Goal: Task Accomplishment & Management: Manage account settings

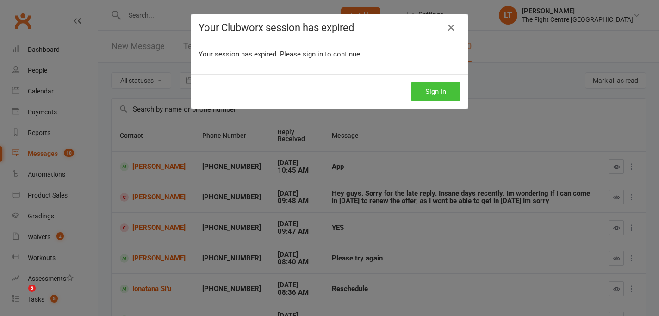
click at [431, 91] on button "Sign In" at bounding box center [436, 91] width 50 height 19
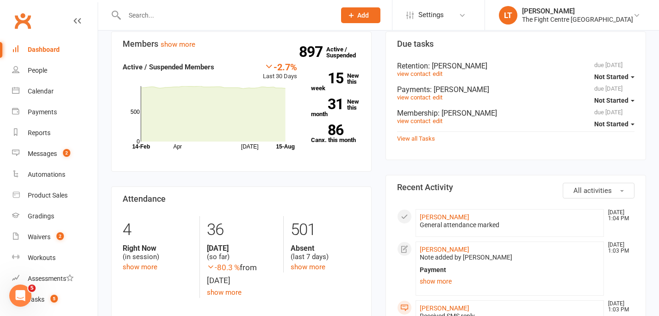
scroll to position [234, 0]
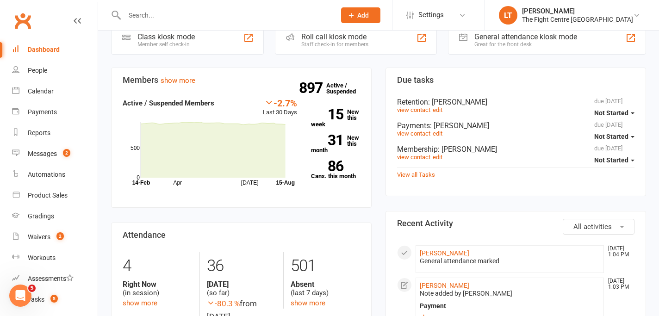
click at [344, 182] on div "897 Active / Suspended 15 New this week 31 New this month 86 Canx. this month" at bounding box center [335, 142] width 63 height 89
click at [38, 237] on div "Waivers" at bounding box center [39, 236] width 23 height 7
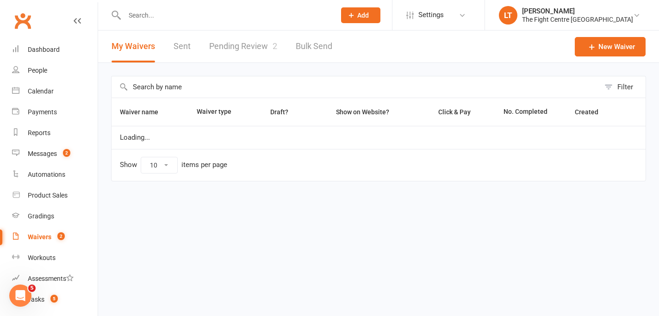
click at [225, 57] on link "Pending Review 2" at bounding box center [243, 47] width 68 height 32
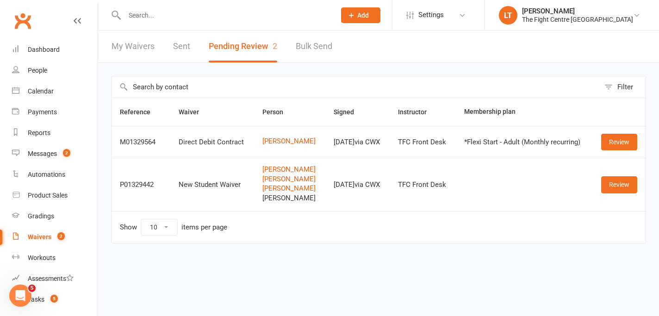
click at [151, 14] on input "text" at bounding box center [225, 15] width 207 height 13
drag, startPoint x: 155, startPoint y: 19, endPoint x: 44, endPoint y: -15, distance: 115.1
click at [44, 0] on html "jerlene Loading... Prospect Member Non-attending contact Class / event Appointm…" at bounding box center [329, 141] width 659 height 282
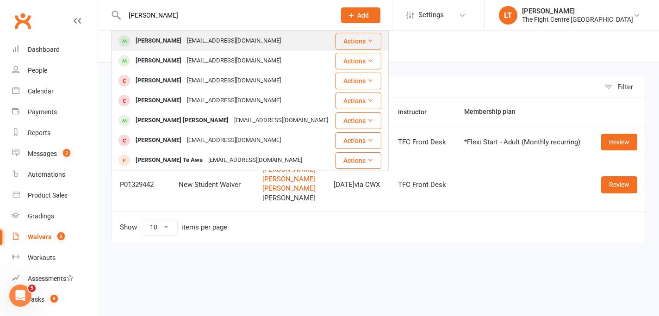
type input "jerlene"
click at [223, 36] on div "[EMAIL_ADDRESS][DOMAIN_NAME]" at bounding box center [234, 40] width 100 height 13
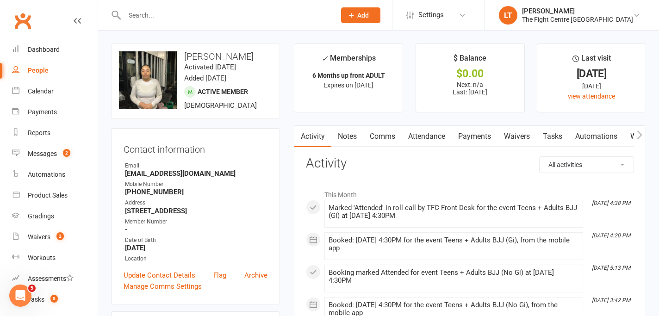
click at [335, 140] on link "Notes" at bounding box center [348, 136] width 32 height 21
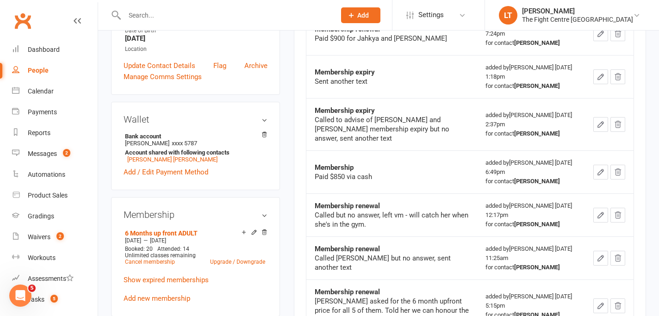
scroll to position [218, 0]
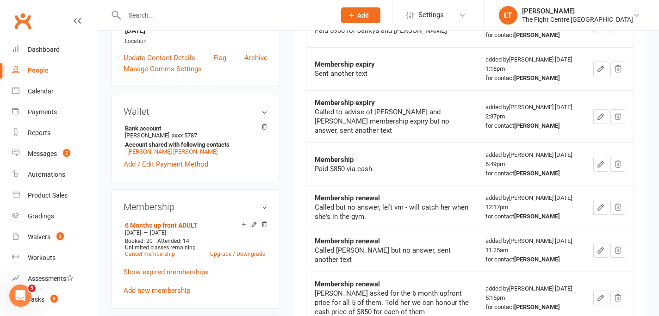
click at [337, 180] on td "Membership Paid $850 via cash" at bounding box center [392, 164] width 171 height 43
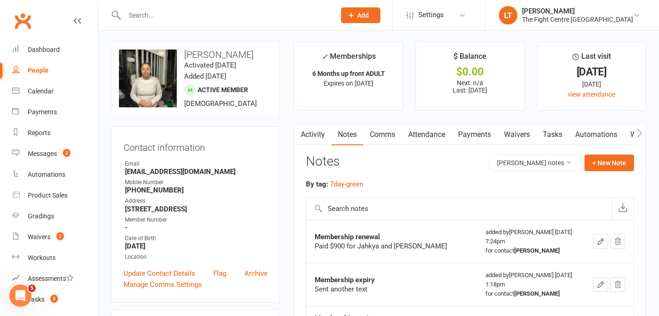
scroll to position [0, 0]
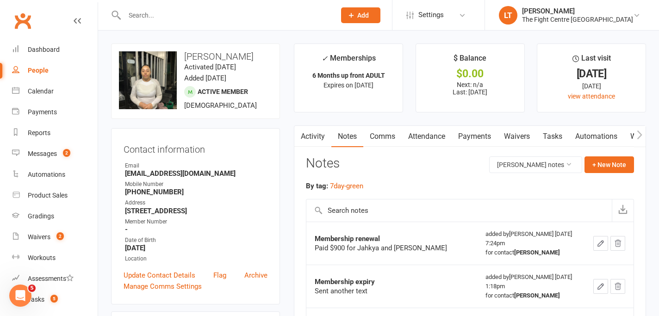
click at [226, 15] on input "text" at bounding box center [225, 15] width 207 height 13
click at [226, 17] on input "text" at bounding box center [225, 15] width 207 height 13
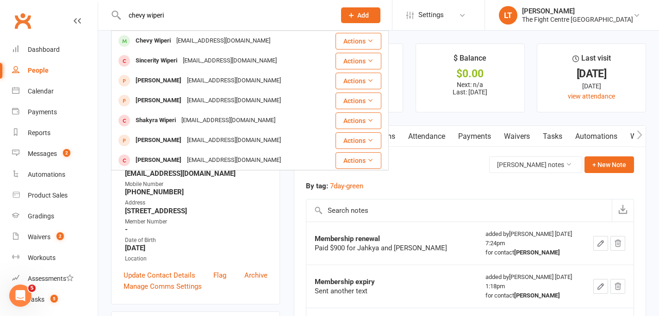
type input "chevy wiperi"
click at [446, 238] on div "Membership renewal" at bounding box center [392, 238] width 154 height 9
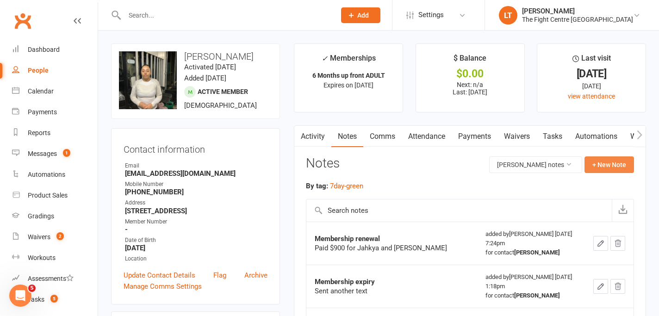
click at [606, 162] on button "+ New Note" at bounding box center [610, 164] width 50 height 17
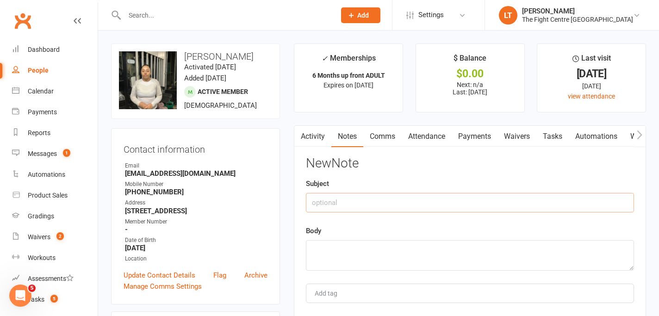
click at [346, 200] on input "text" at bounding box center [470, 202] width 328 height 19
type input "Nevaeh & Jahkya - New 3 months to add"
click at [382, 250] on textarea at bounding box center [470, 255] width 328 height 31
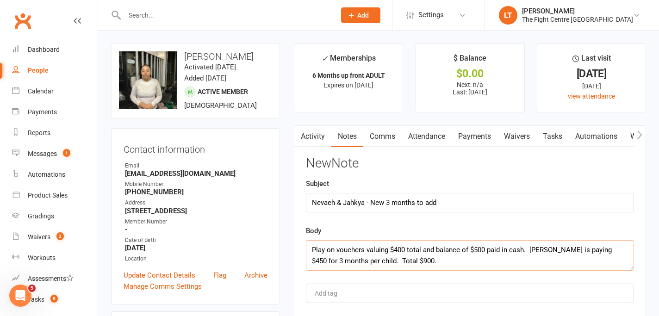
type textarea "Play on vouchers valuing $400 total and balance of $500 paid in cash. Jerlene i…"
click at [407, 216] on div "New Note Subject Nevaeh & Jahkya - New 3 months to add Body Play on vouchers va…" at bounding box center [470, 245] width 328 height 179
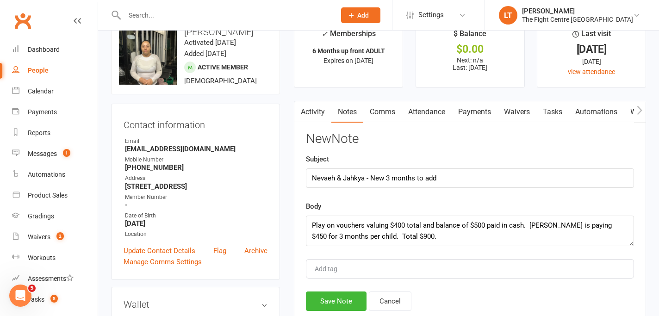
scroll to position [26, 0]
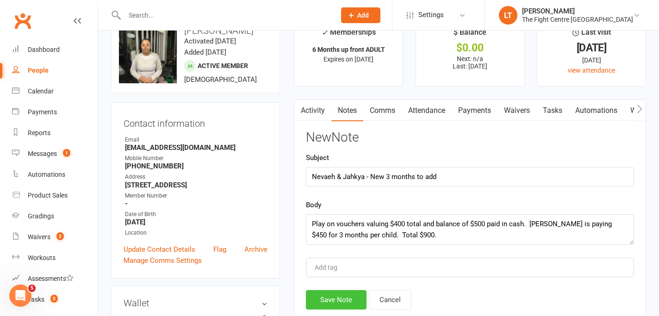
click at [340, 304] on button "Save Note" at bounding box center [336, 299] width 61 height 19
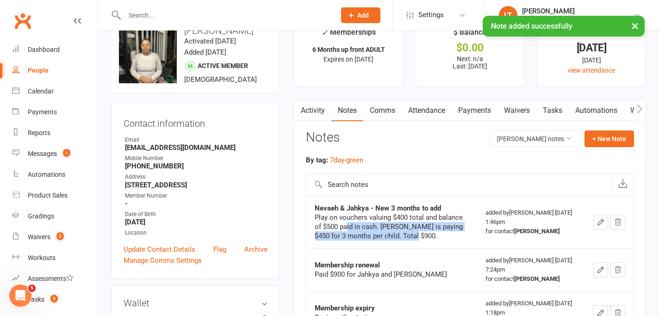
drag, startPoint x: 349, startPoint y: 223, endPoint x: 416, endPoint y: 234, distance: 68.5
click at [416, 234] on div "Play on vouchers valuing $400 total and balance of $500 paid in cash. Jerlene i…" at bounding box center [392, 227] width 154 height 28
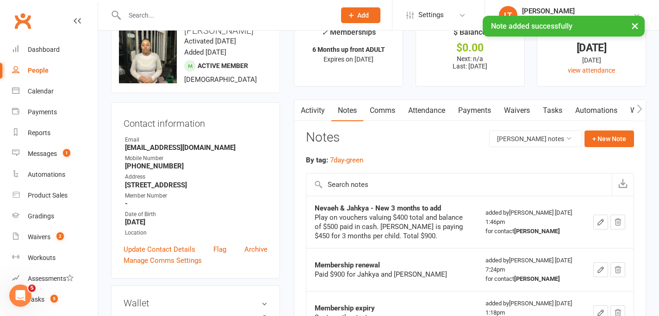
click at [397, 232] on div "Play on vouchers valuing $400 total and balance of $500 paid in cash. Jerlene i…" at bounding box center [392, 227] width 154 height 28
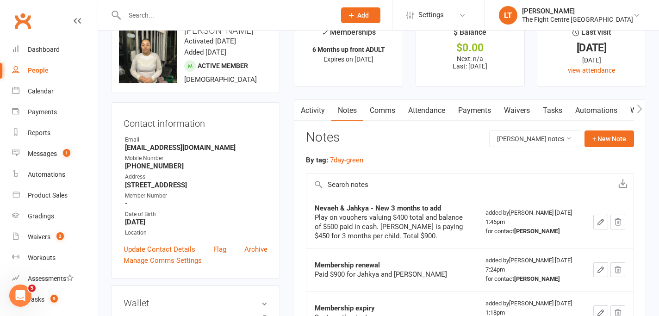
scroll to position [482, 0]
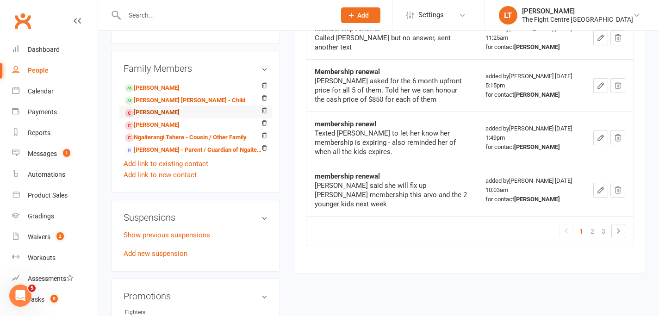
click at [158, 118] on link "Jahkya Chong - Child" at bounding box center [152, 113] width 55 height 10
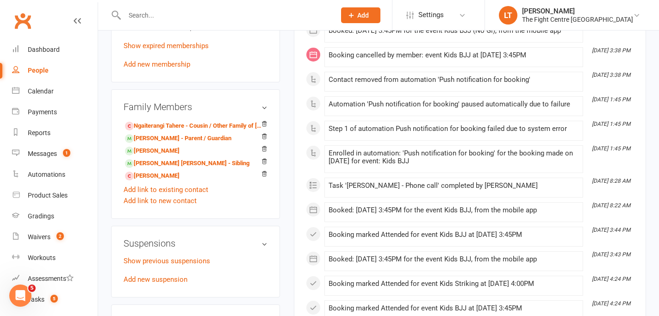
scroll to position [319, 0]
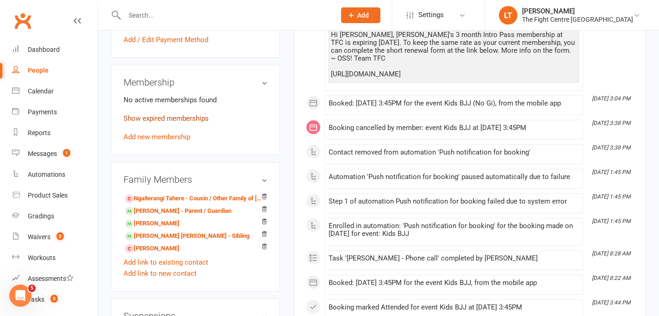
click at [155, 116] on link "Show expired memberships" at bounding box center [166, 118] width 85 height 8
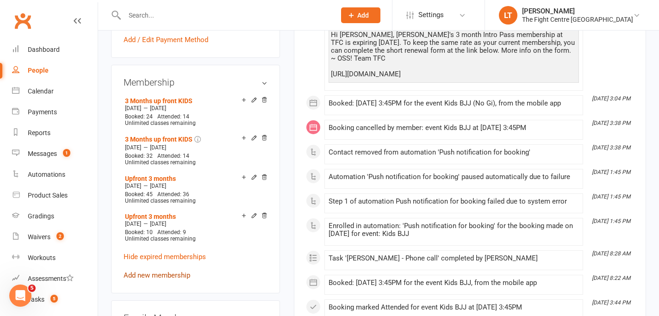
click at [154, 273] on link "Add new membership" at bounding box center [157, 275] width 67 height 8
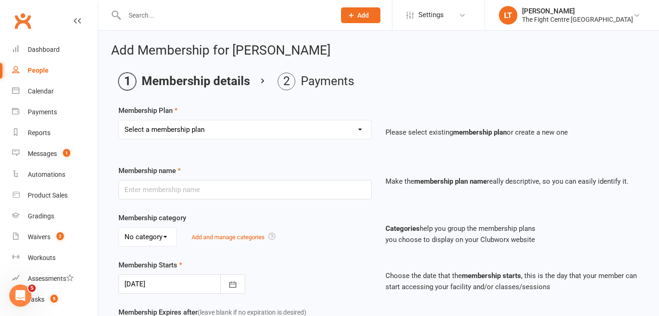
click at [286, 129] on select "Select a membership plan Create new Membership Plan 12 Month Unlimited ADULT 12…" at bounding box center [245, 129] width 252 height 19
select select "29"
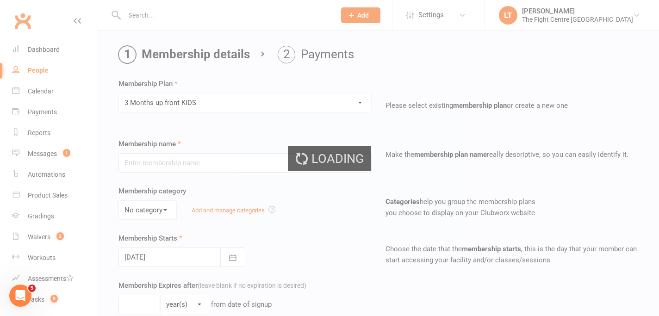
type input "3 Months up front KIDS"
type input "13"
select select "1"
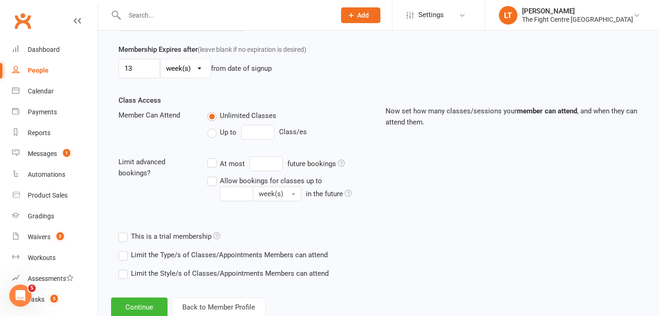
scroll to position [290, 0]
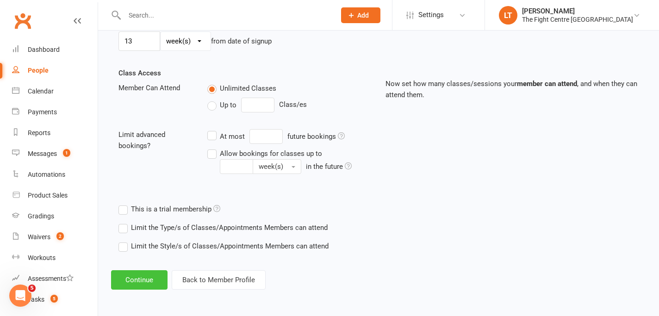
click at [138, 280] on button "Continue" at bounding box center [139, 279] width 56 height 19
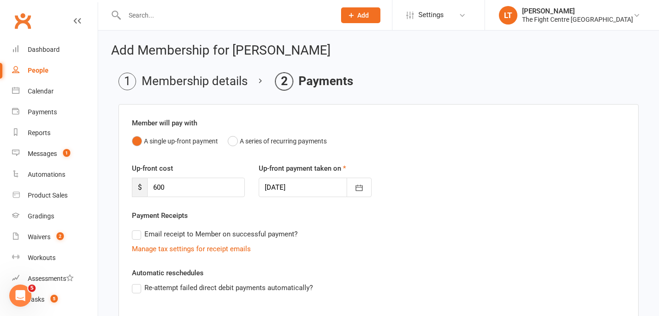
click at [131, 148] on div "Member will pay with A single up-front payment A series of recurring payments U…" at bounding box center [379, 276] width 520 height 345
click at [181, 185] on input "600" at bounding box center [196, 187] width 98 height 19
type input "6"
type input "450"
click at [364, 188] on button "button" at bounding box center [359, 187] width 25 height 19
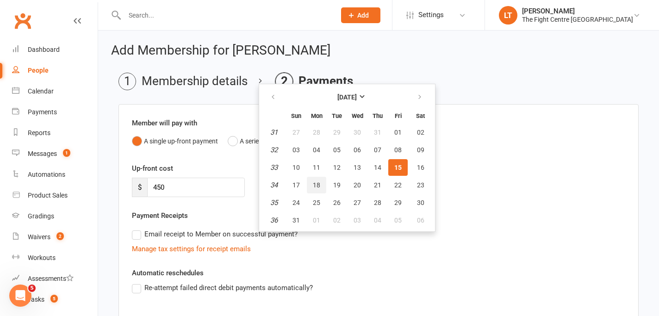
click at [321, 181] on button "18" at bounding box center [316, 185] width 19 height 17
type input "18 Aug 2025"
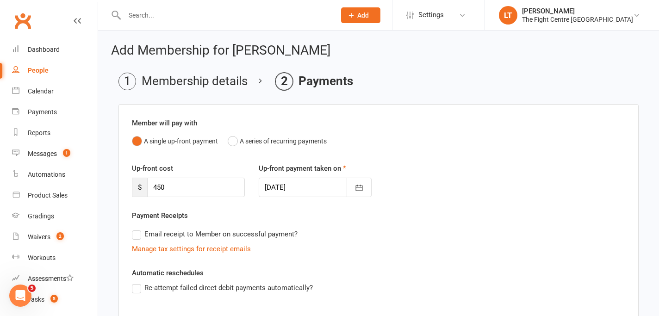
scroll to position [188, 0]
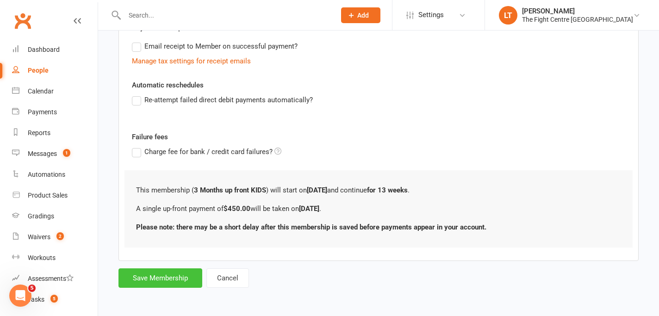
click at [170, 280] on button "Save Membership" at bounding box center [161, 278] width 84 height 19
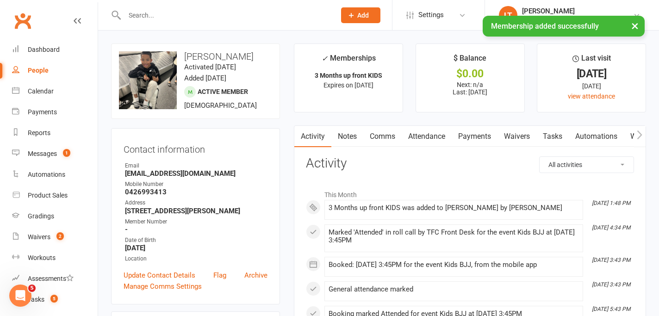
click at [639, 22] on button "×" at bounding box center [635, 26] width 17 height 20
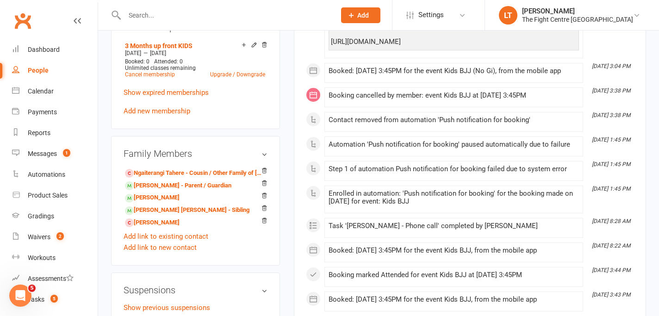
scroll to position [444, 0]
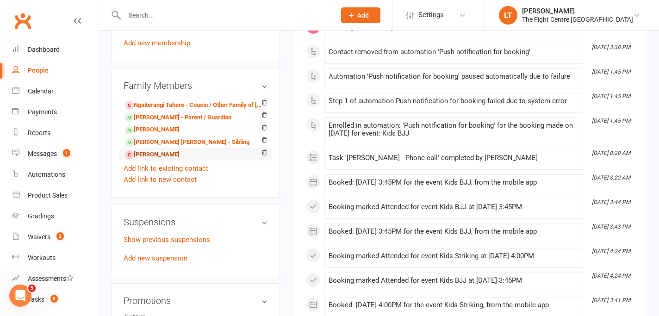
click at [167, 159] on link "Nevaeh Chong - Sibling" at bounding box center [152, 155] width 55 height 10
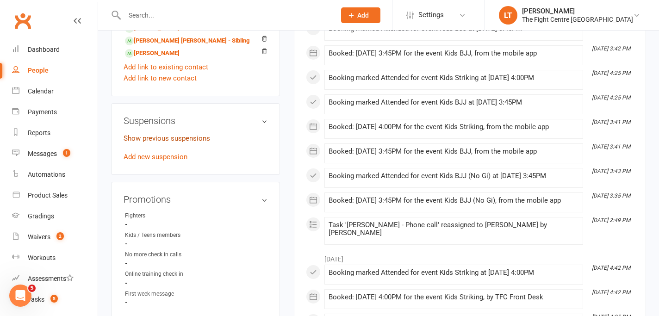
scroll to position [374, 0]
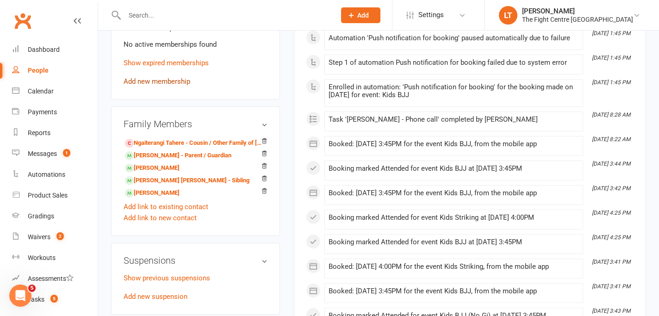
click at [170, 81] on link "Add new membership" at bounding box center [157, 81] width 67 height 8
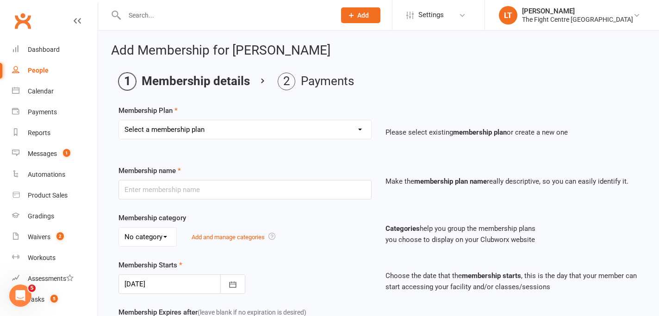
click at [245, 123] on select "Select a membership plan Create new Membership Plan 12 Month Unlimited ADULT 12…" at bounding box center [245, 129] width 252 height 19
select select "29"
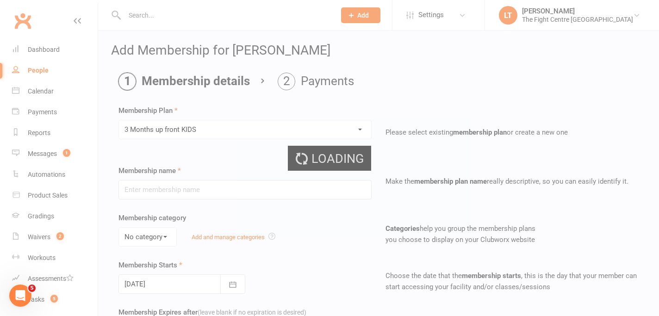
type input "3 Months up front KIDS"
type input "13"
select select "1"
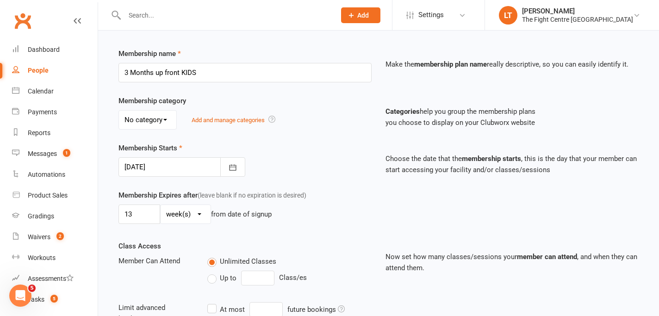
scroll to position [290, 0]
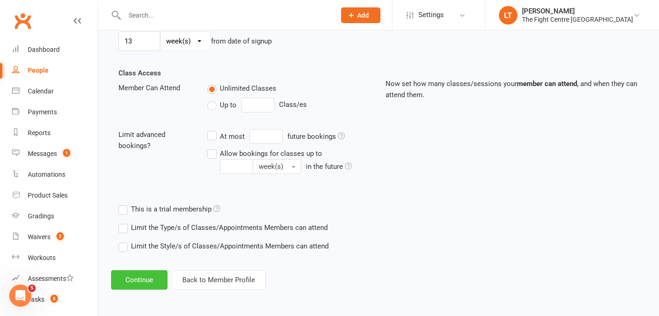
click at [149, 271] on button "Continue" at bounding box center [139, 279] width 56 height 19
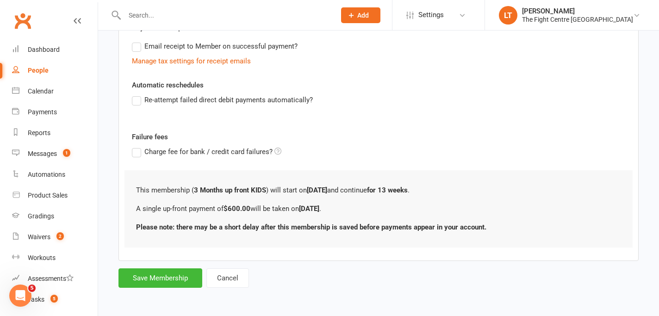
scroll to position [0, 0]
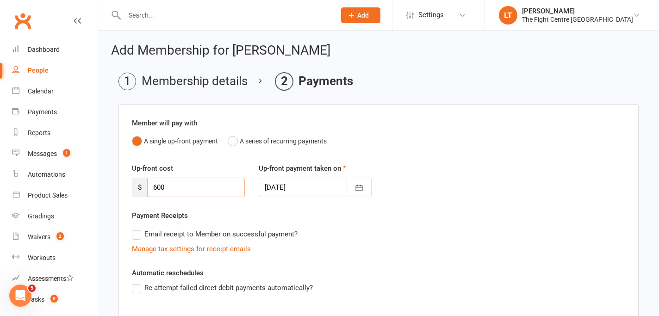
click at [191, 186] on input "600" at bounding box center [196, 187] width 98 height 19
type input "6"
type input "450"
click at [320, 244] on div "Manage tax settings for receipt emails" at bounding box center [379, 249] width 494 height 11
click at [370, 190] on button "button" at bounding box center [359, 187] width 25 height 19
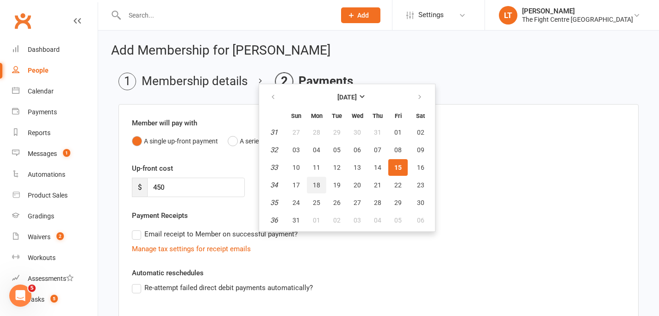
click at [319, 182] on span "18" at bounding box center [316, 184] width 7 height 7
type input "18 Aug 2025"
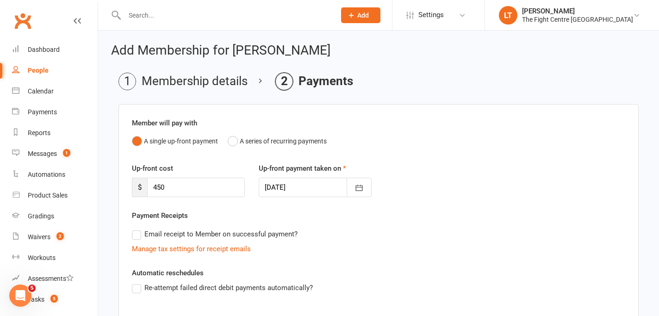
click at [369, 262] on div "Member will pay with A single up-front payment A series of recurring payments U…" at bounding box center [379, 276] width 520 height 345
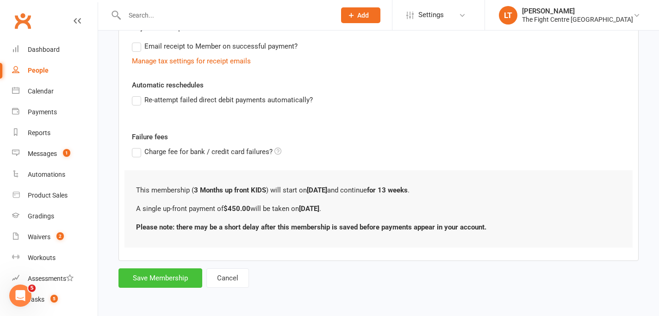
click at [170, 274] on button "Save Membership" at bounding box center [161, 278] width 84 height 19
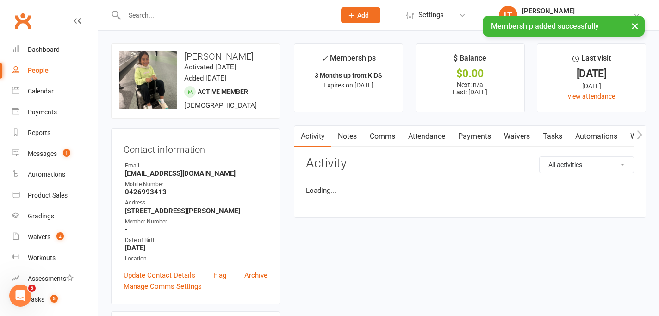
click at [632, 25] on button "×" at bounding box center [635, 26] width 17 height 20
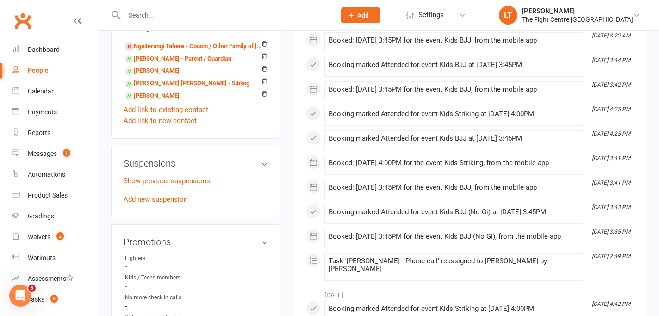
scroll to position [447, 0]
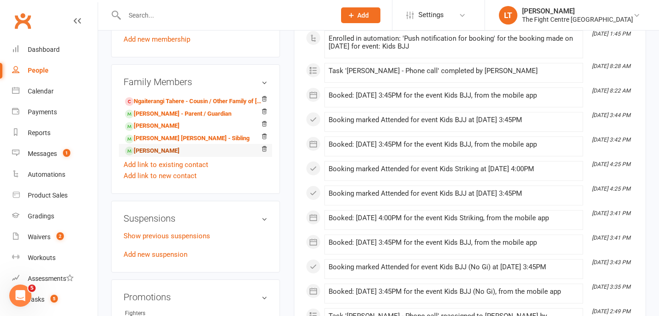
click at [172, 149] on link "Jahkya Chong - Sibling" at bounding box center [152, 151] width 55 height 10
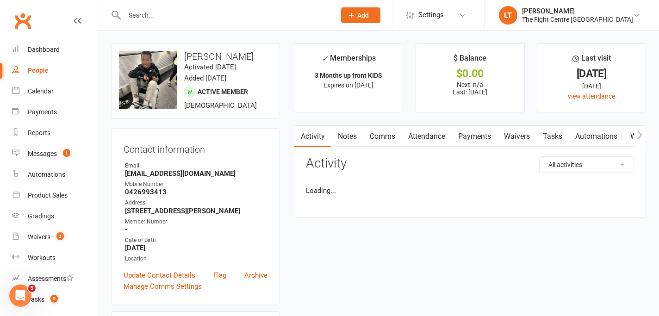
click at [537, 95] on li "Last visit 14 Aug 2025 1 day ago view attendance" at bounding box center [591, 78] width 109 height 69
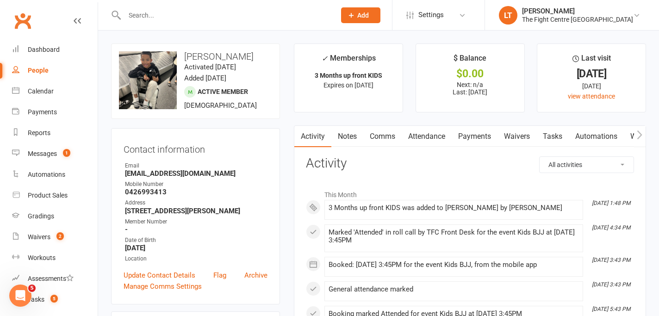
click at [456, 139] on link "Payments" at bounding box center [475, 136] width 46 height 21
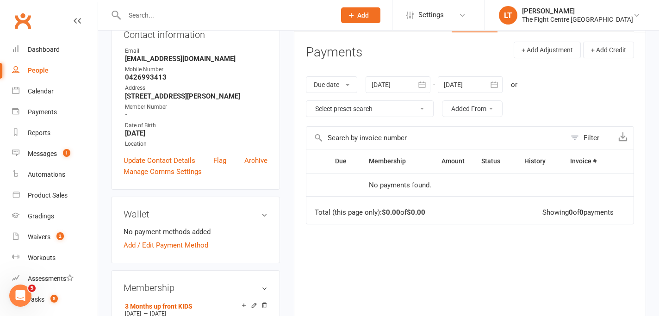
scroll to position [71, 0]
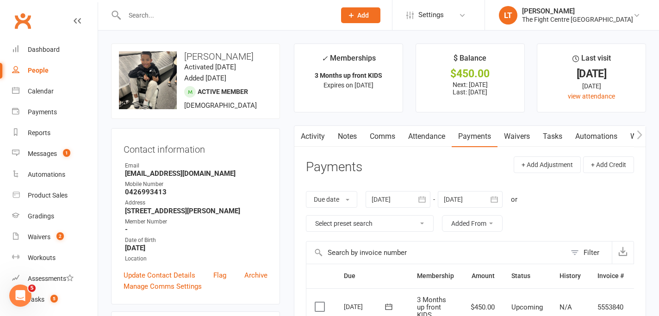
scroll to position [0, 27]
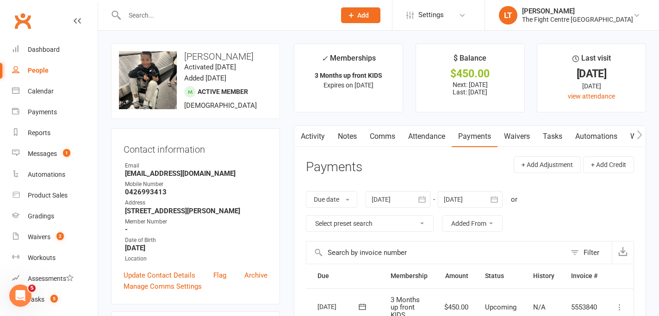
click at [620, 305] on icon at bounding box center [619, 307] width 9 height 9
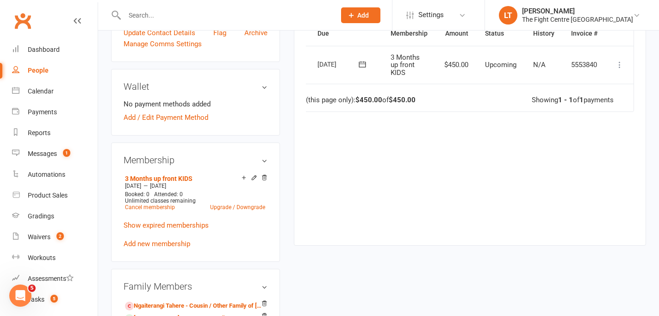
click at [620, 63] on icon at bounding box center [619, 64] width 9 height 9
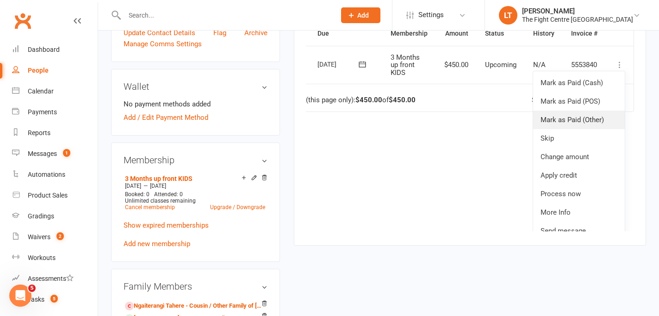
click at [573, 119] on link "Mark as Paid (Other)" at bounding box center [579, 120] width 92 height 19
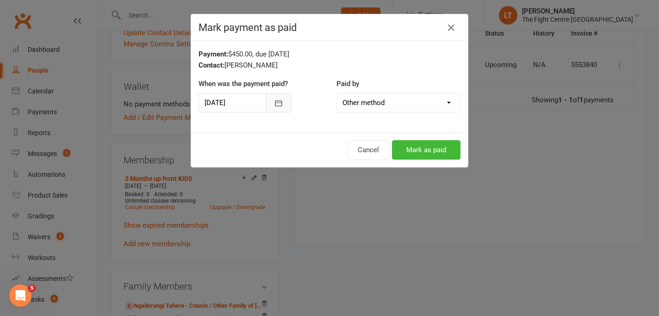
click at [278, 106] on icon "button" at bounding box center [278, 103] width 7 height 6
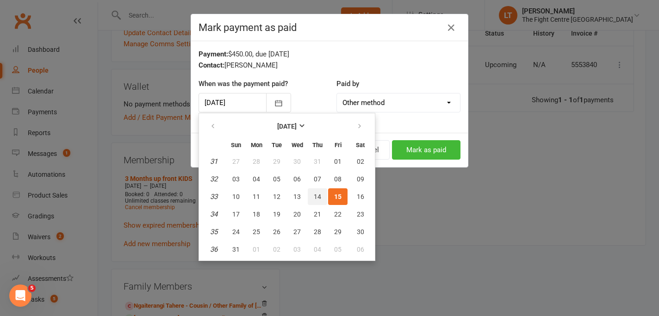
click at [319, 197] on span "14" at bounding box center [317, 196] width 7 height 7
type input "[DATE]"
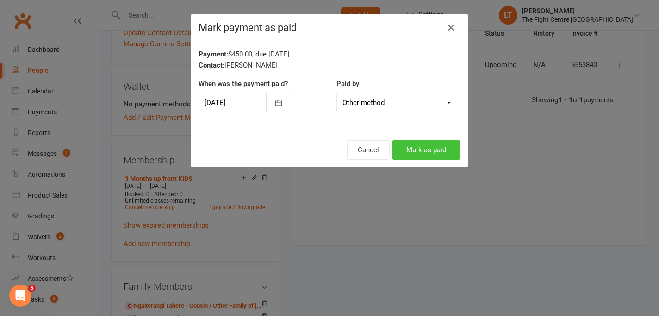
click at [431, 146] on button "Mark as paid" at bounding box center [426, 149] width 69 height 19
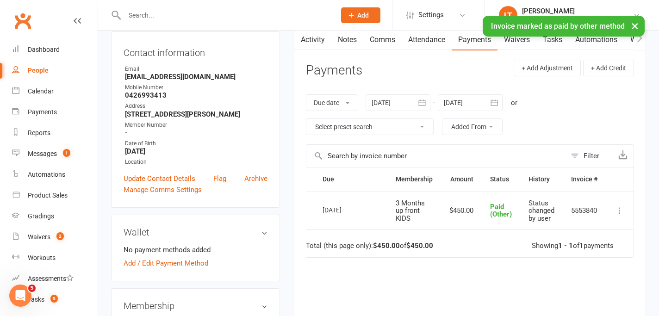
scroll to position [438, 0]
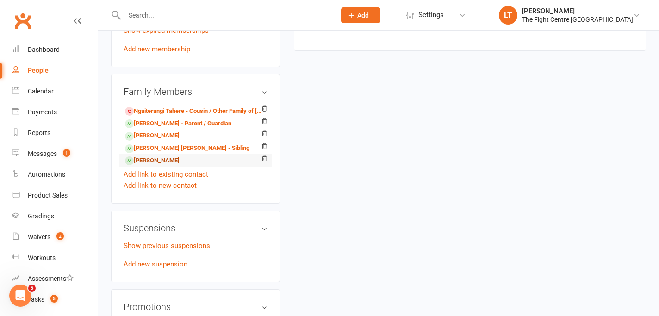
click at [170, 162] on link "[PERSON_NAME]" at bounding box center [152, 161] width 55 height 10
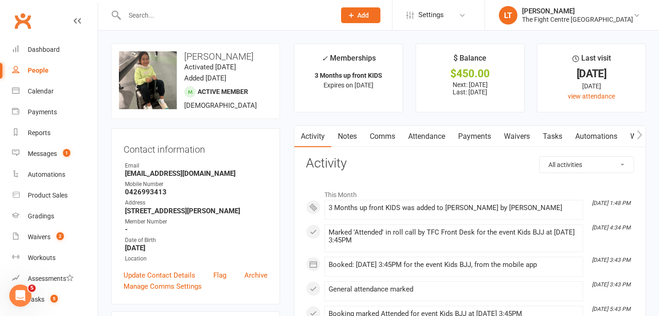
click at [477, 136] on link "Payments" at bounding box center [475, 136] width 46 height 21
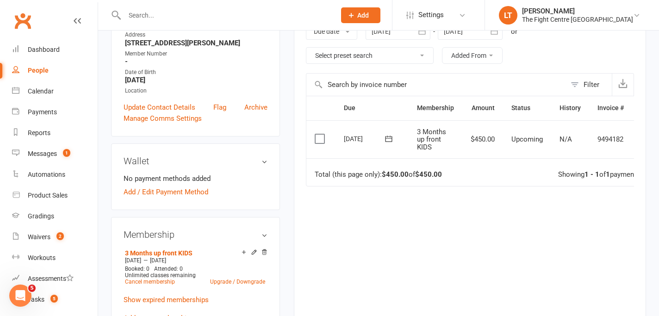
scroll to position [0, 27]
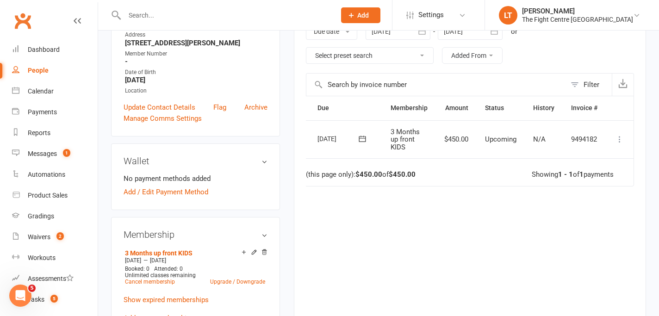
click at [618, 139] on icon at bounding box center [619, 139] width 9 height 9
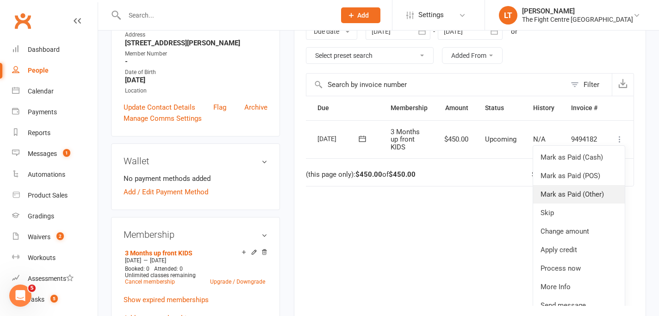
click at [562, 191] on link "Mark as Paid (Other)" at bounding box center [579, 194] width 92 height 19
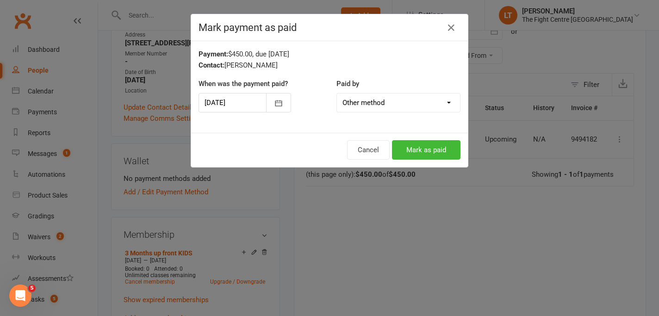
click at [238, 99] on div at bounding box center [245, 102] width 93 height 19
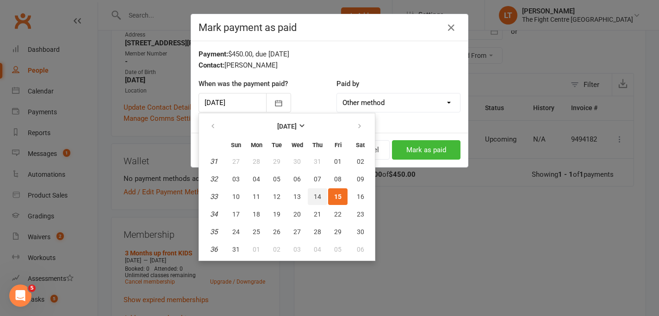
click at [320, 194] on span "14" at bounding box center [317, 196] width 7 height 7
type input "[DATE]"
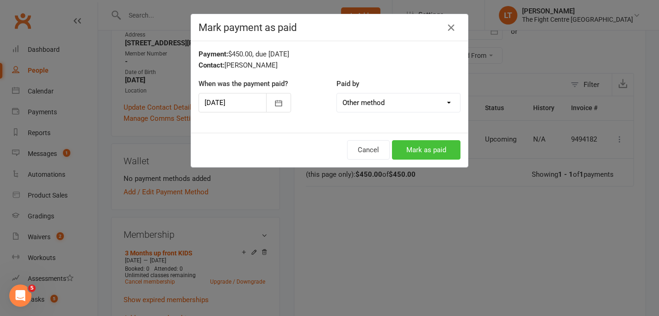
click at [407, 151] on button "Mark as paid" at bounding box center [426, 149] width 69 height 19
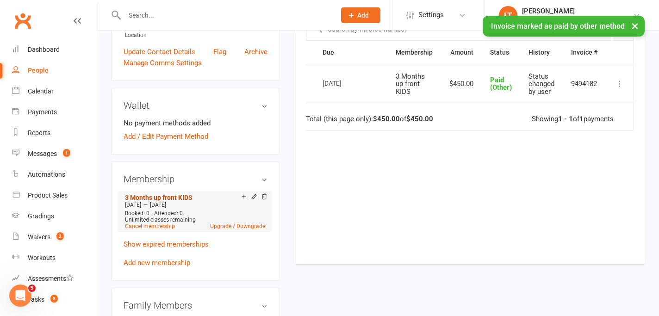
scroll to position [332, 0]
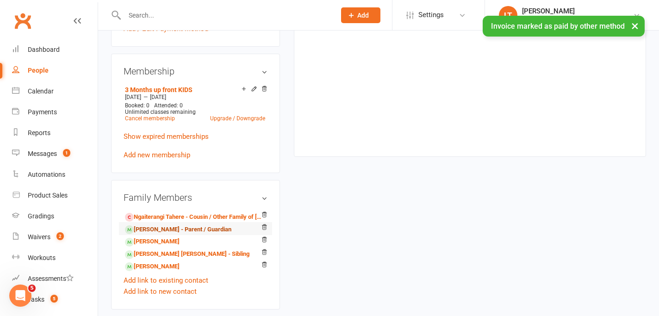
click at [152, 228] on link "Jerlene Chong - Parent / Guardian" at bounding box center [178, 230] width 106 height 10
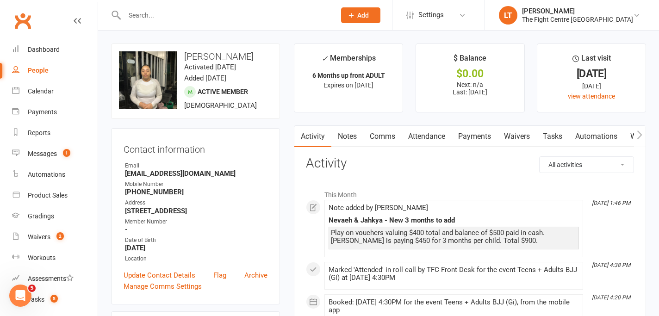
click at [343, 135] on link "Notes" at bounding box center [348, 136] width 32 height 21
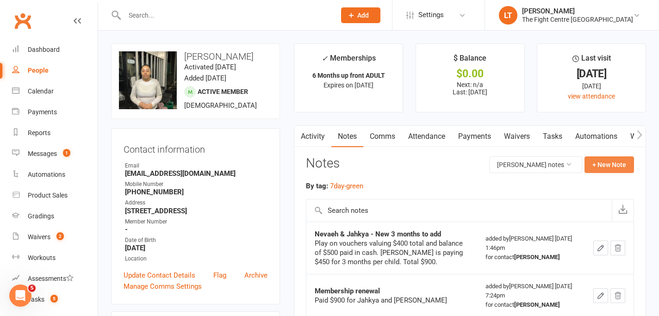
click at [619, 161] on button "+ New Note" at bounding box center [610, 164] width 50 height 17
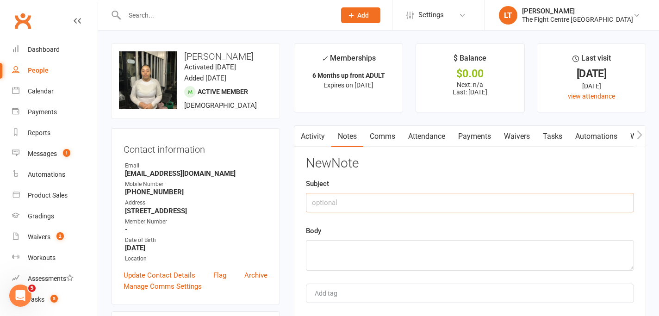
click at [350, 199] on input "text" at bounding box center [470, 202] width 328 height 19
click at [387, 139] on link "Comms" at bounding box center [382, 136] width 38 height 21
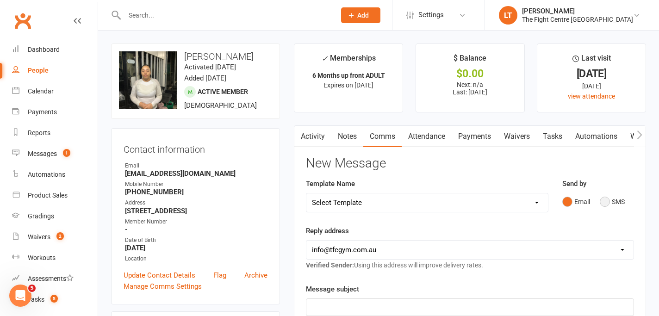
click at [602, 200] on button "SMS" at bounding box center [612, 202] width 25 height 18
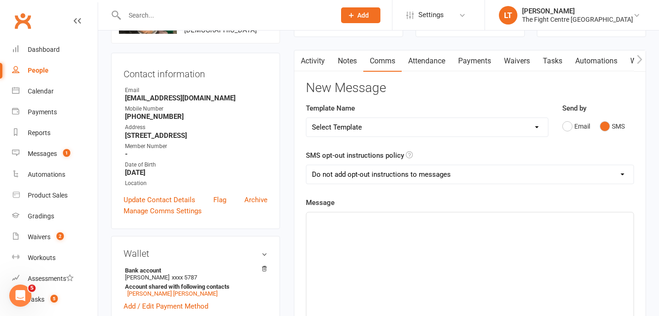
scroll to position [106, 0]
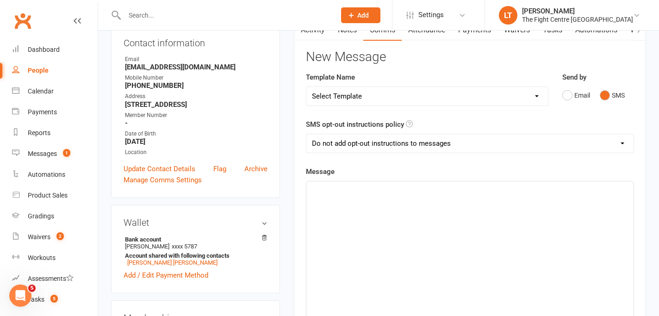
click at [345, 212] on div "﻿" at bounding box center [470, 250] width 327 height 139
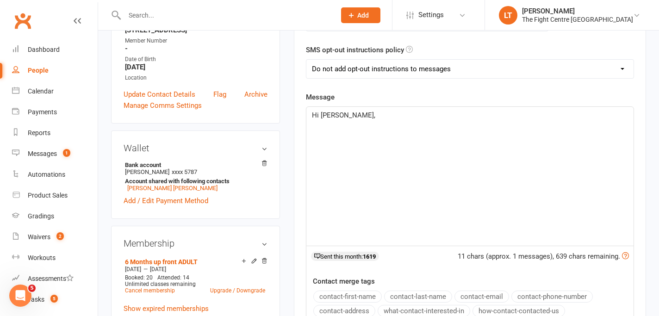
scroll to position [141, 0]
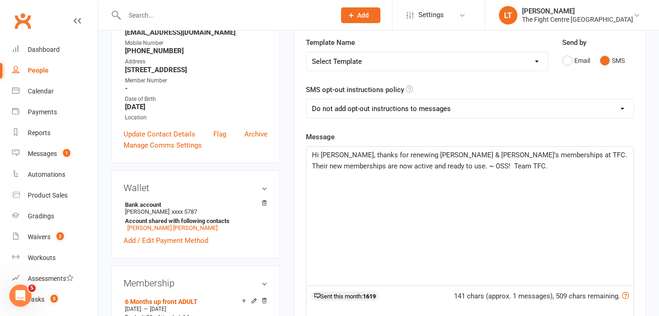
click at [438, 205] on div "Hi Jerlene, thanks for renewing Nevaeh & Jahkya's memberships at TFC. Their new…" at bounding box center [470, 216] width 327 height 139
click at [438, 167] on span "Hi Jerlene, thanks for renewing Nevaeh & Jahkya's memberships at TFC. Their new…" at bounding box center [472, 160] width 321 height 19
click at [548, 178] on div "Hi Jerlene, thanks for renewing Nevaeh & Jahkya's memberships at TFC. Their new…" at bounding box center [470, 216] width 327 height 139
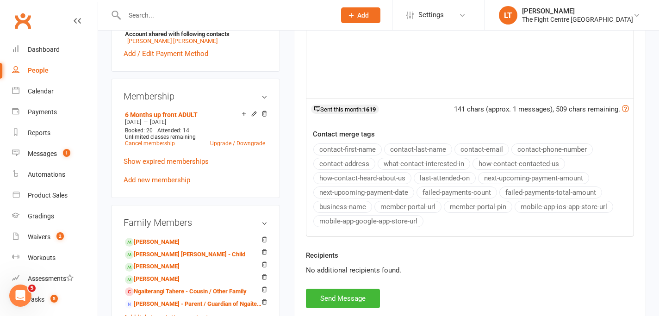
scroll to position [469, 0]
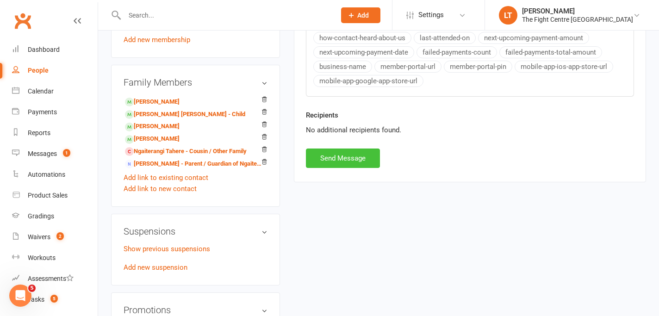
click at [344, 157] on button "Send Message" at bounding box center [343, 158] width 74 height 19
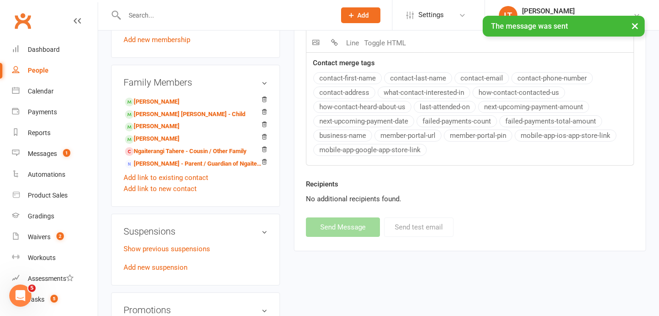
click at [636, 22] on button "×" at bounding box center [635, 26] width 17 height 20
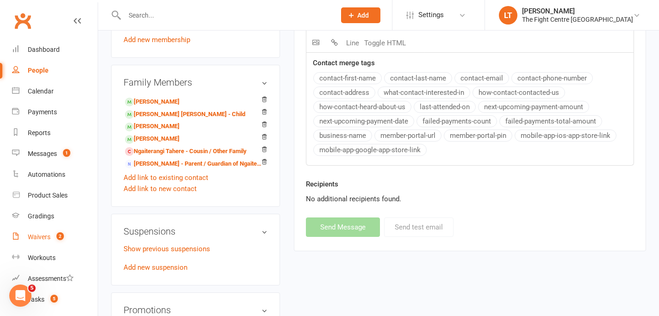
click at [36, 236] on div "Waivers" at bounding box center [39, 236] width 23 height 7
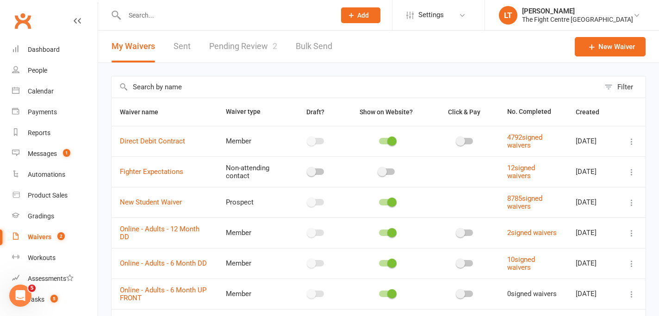
click at [241, 47] on link "Pending Review 2" at bounding box center [243, 47] width 68 height 32
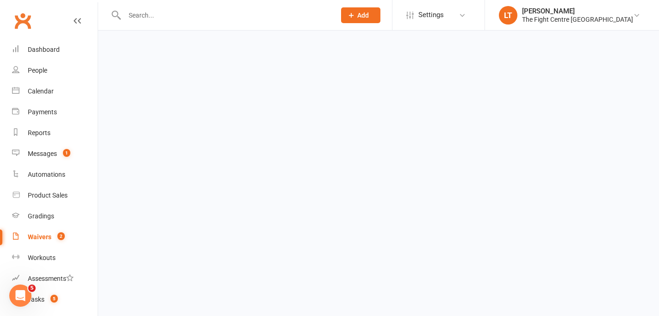
click at [241, 44] on html "Prospect Member Non-attending contact Class / event Appointment Grading event T…" at bounding box center [329, 22] width 659 height 44
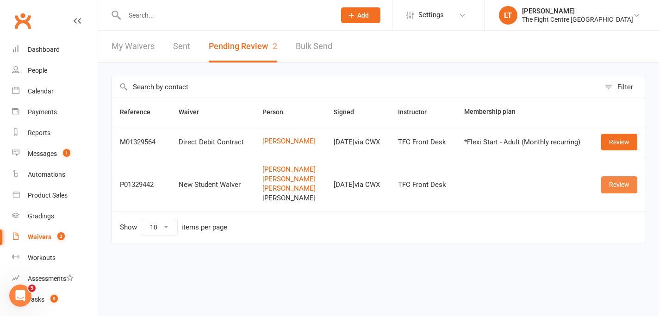
click at [615, 193] on link "Review" at bounding box center [619, 184] width 36 height 17
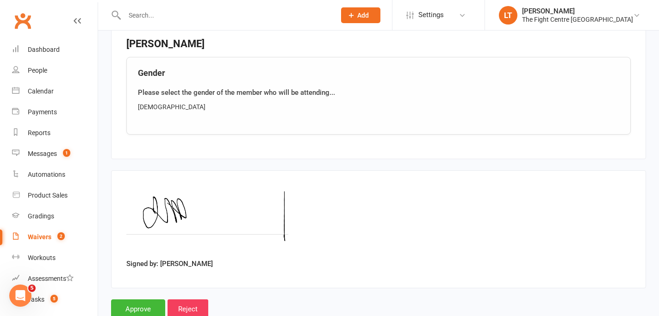
scroll to position [1608, 0]
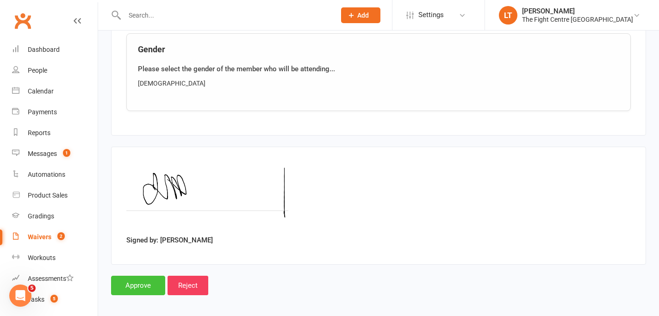
click at [134, 284] on input "Approve" at bounding box center [138, 285] width 54 height 19
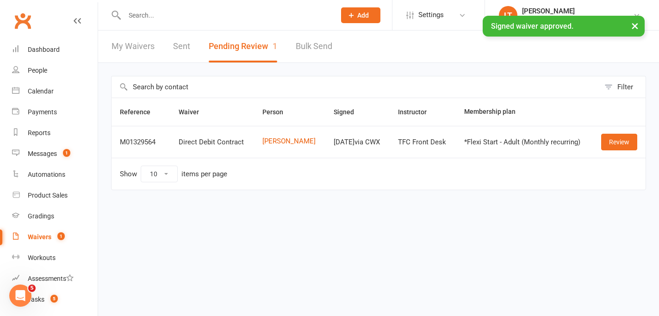
click at [637, 28] on button "×" at bounding box center [635, 26] width 17 height 20
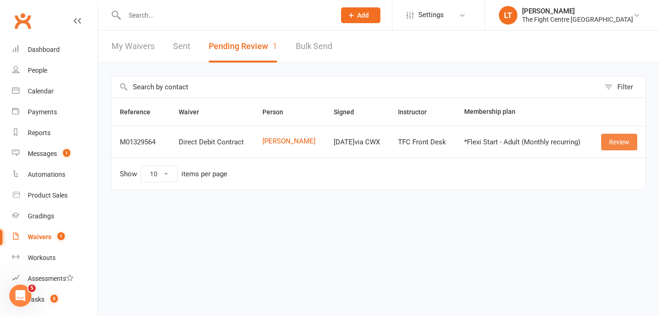
click at [612, 141] on link "Review" at bounding box center [619, 142] width 36 height 17
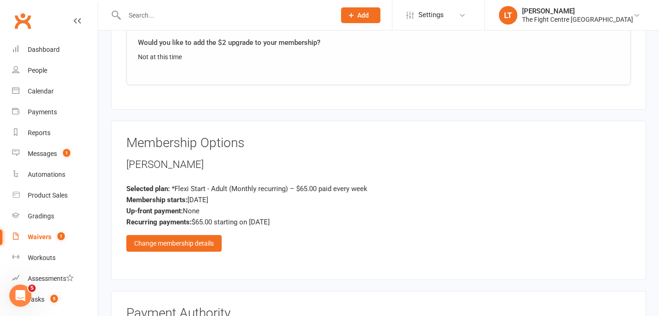
scroll to position [1746, 0]
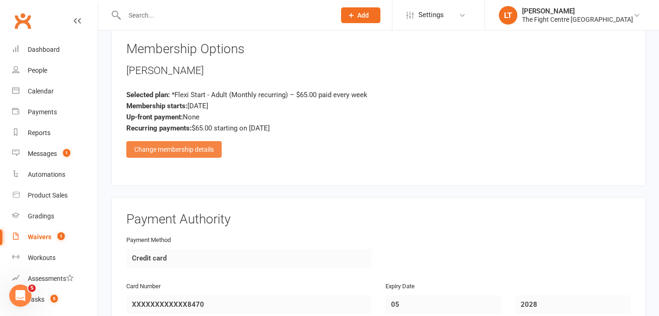
click at [193, 148] on div "Change membership details" at bounding box center [173, 149] width 95 height 17
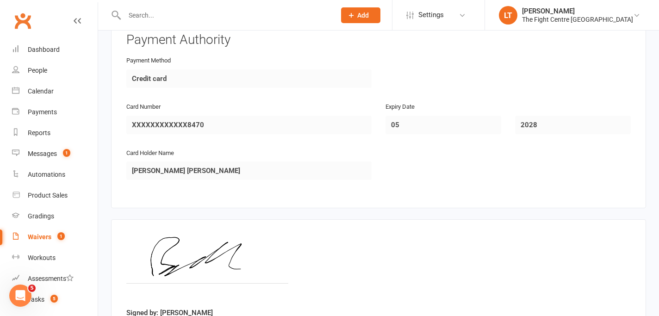
scroll to position [2387, 0]
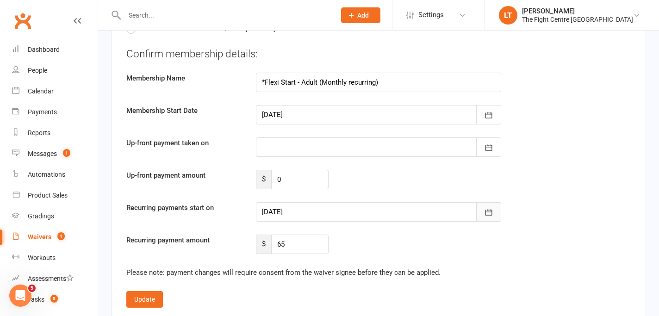
click at [489, 210] on icon "button" at bounding box center [489, 212] width 7 height 6
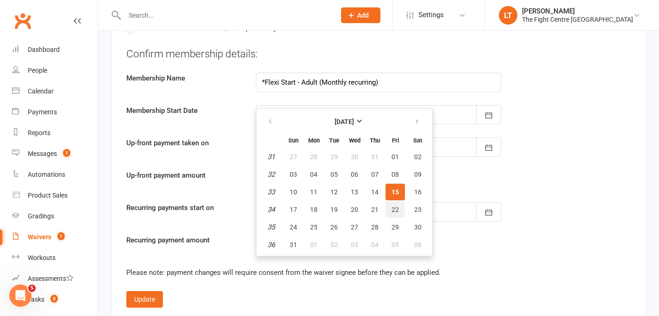
click at [396, 208] on span "22" at bounding box center [395, 209] width 7 height 7
type input "22 Aug 2025"
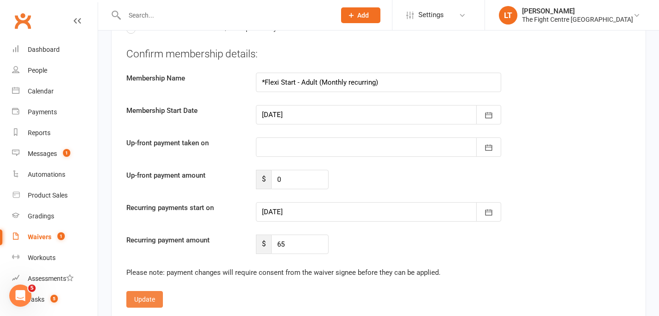
click at [151, 294] on button "Update" at bounding box center [144, 299] width 37 height 17
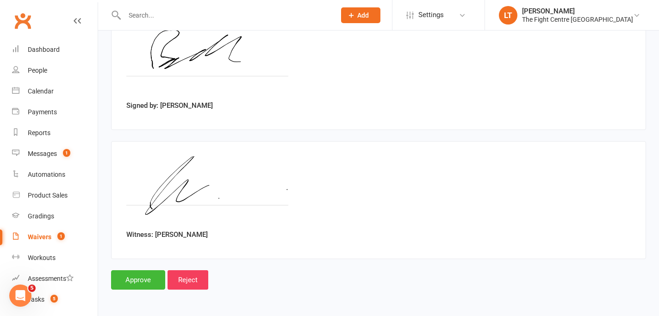
scroll to position [2131, 0]
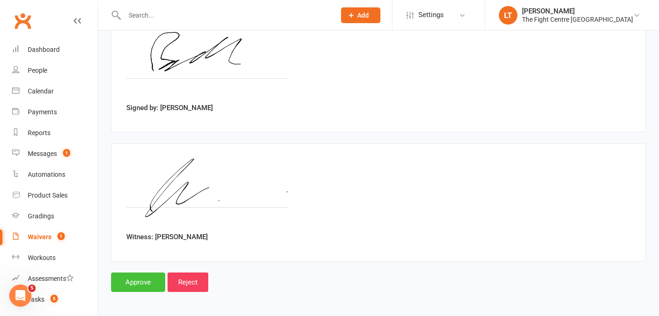
click at [149, 278] on input "Approve" at bounding box center [138, 282] width 54 height 19
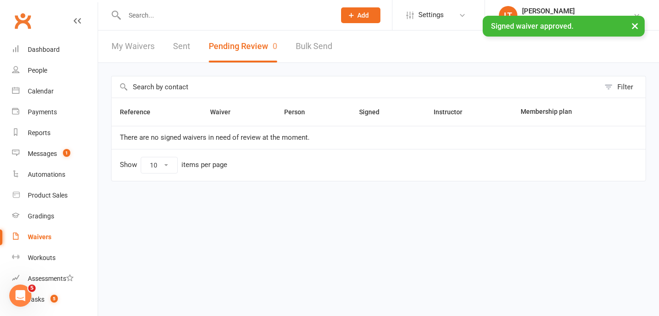
click at [170, 16] on div "× Signed waiver approved." at bounding box center [323, 16] width 647 height 0
click at [176, 14] on input "text" at bounding box center [225, 15] width 207 height 13
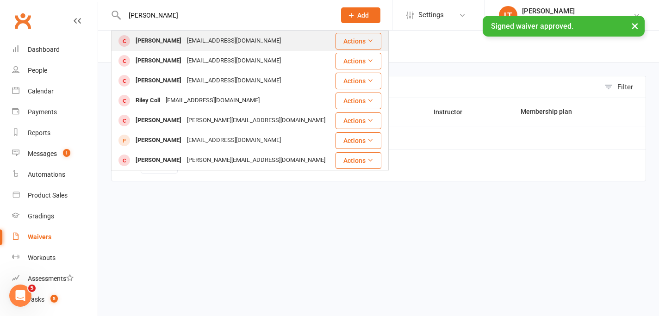
type input "[PERSON_NAME]"
click at [235, 43] on div "Riley King Rkng444@gmail.com" at bounding box center [223, 40] width 223 height 19
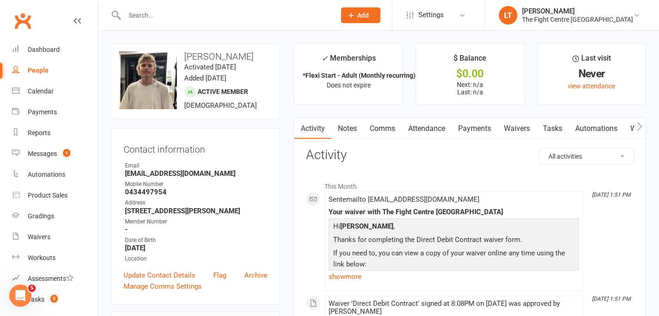
click at [381, 133] on link "Comms" at bounding box center [382, 128] width 38 height 21
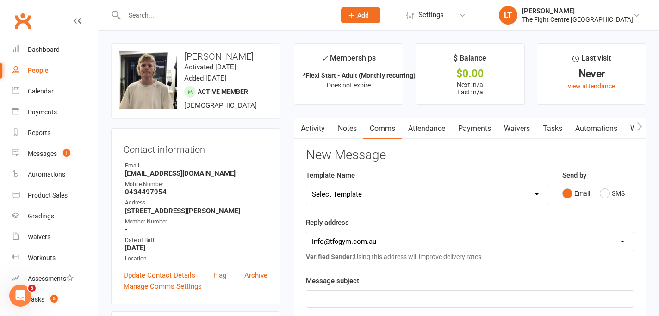
click at [638, 130] on icon "button" at bounding box center [640, 126] width 5 height 9
click at [632, 127] on link "Mobile App" at bounding box center [642, 128] width 50 height 21
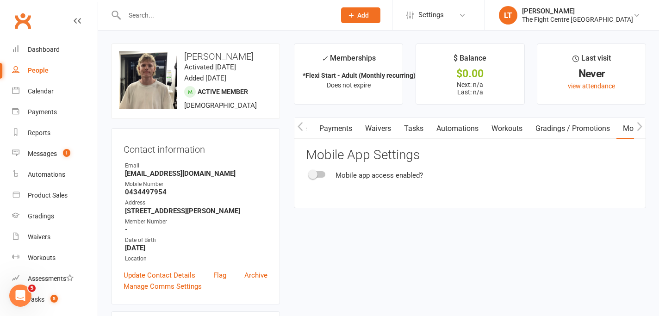
click at [323, 177] on div at bounding box center [318, 174] width 16 height 6
click at [310, 173] on input "checkbox" at bounding box center [310, 173] width 0 height 0
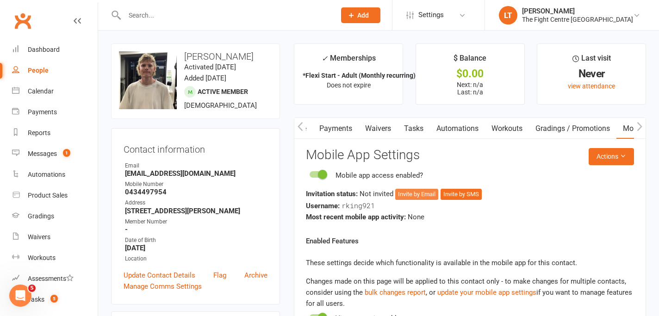
click at [408, 190] on button "Invite by Email" at bounding box center [416, 194] width 43 height 11
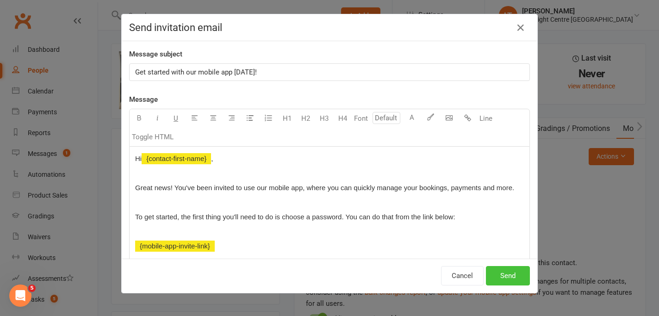
click at [507, 282] on button "Send" at bounding box center [508, 275] width 44 height 19
click at [507, 282] on div "Cancel Send" at bounding box center [485, 275] width 89 height 19
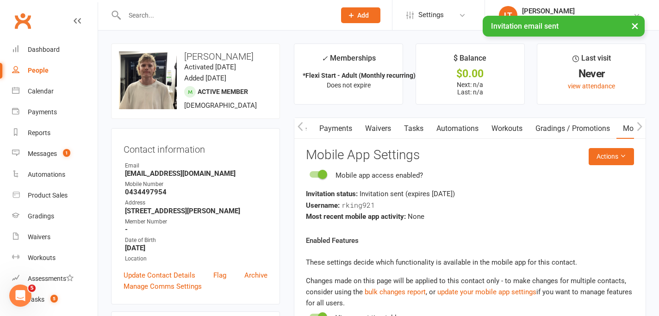
click at [637, 25] on button "×" at bounding box center [635, 26] width 17 height 20
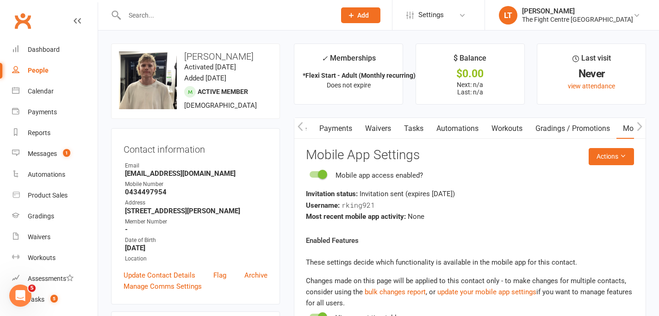
click at [298, 127] on icon "button" at bounding box center [301, 127] width 6 height 10
click at [386, 131] on link "Comms" at bounding box center [382, 128] width 38 height 21
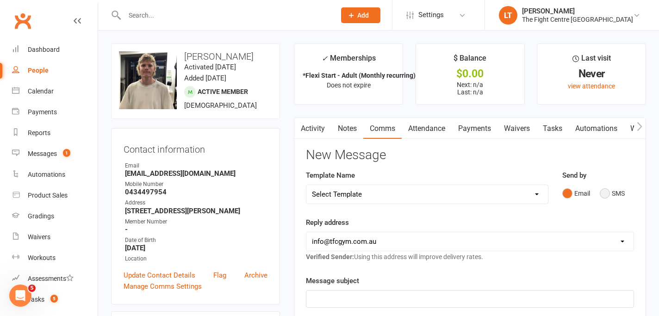
click at [604, 195] on button "SMS" at bounding box center [612, 194] width 25 height 18
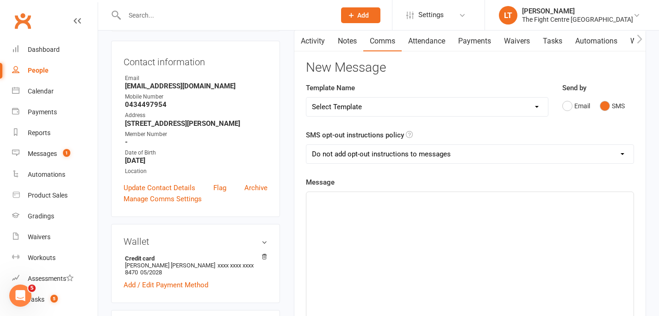
scroll to position [127, 0]
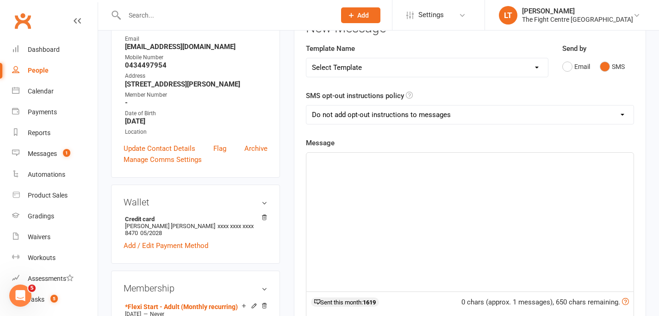
click at [396, 186] on div "﻿" at bounding box center [470, 222] width 327 height 139
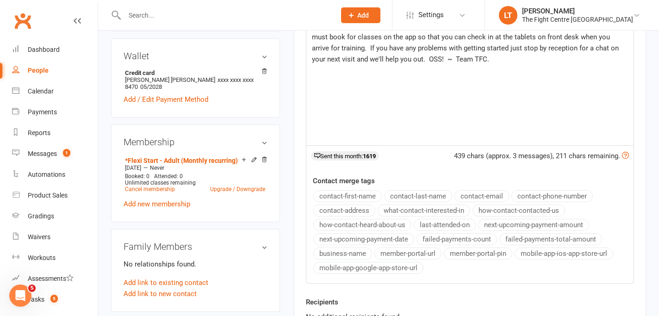
scroll to position [340, 0]
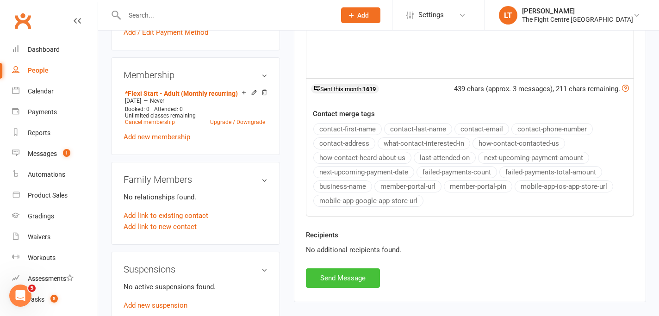
click at [376, 275] on button "Send Message" at bounding box center [343, 278] width 74 height 19
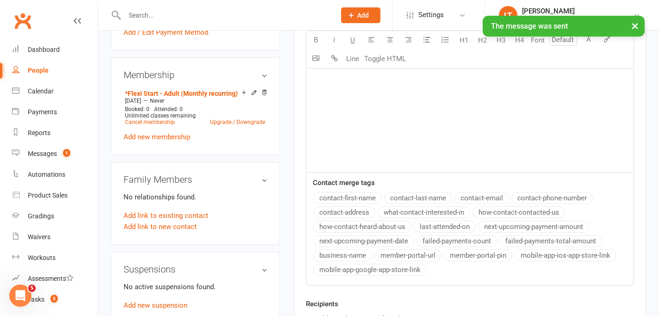
click at [635, 23] on button "×" at bounding box center [635, 26] width 17 height 20
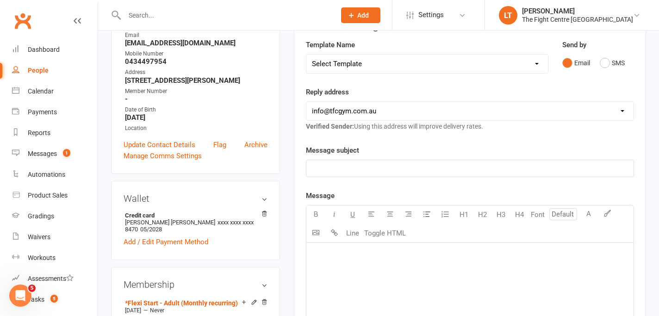
scroll to position [0, 0]
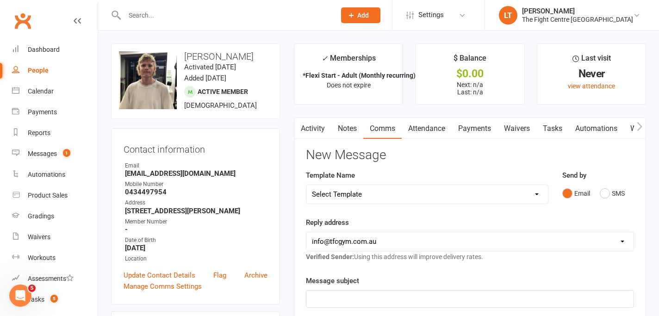
click at [310, 128] on link "Activity" at bounding box center [312, 128] width 37 height 21
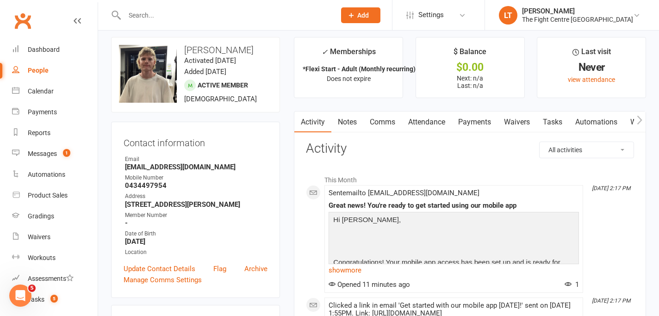
click at [404, 204] on div "Great news! You're ready to get started using our mobile app" at bounding box center [454, 206] width 250 height 8
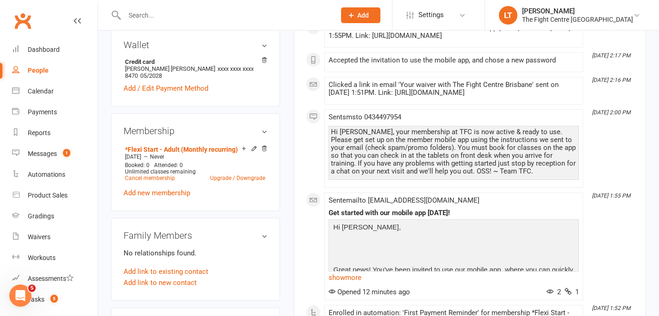
scroll to position [304, 0]
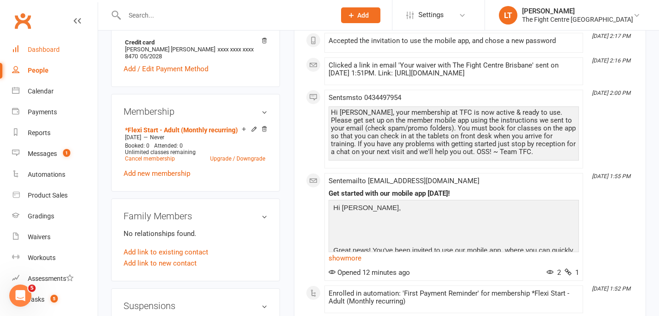
click at [46, 50] on div "Dashboard" at bounding box center [44, 49] width 32 height 7
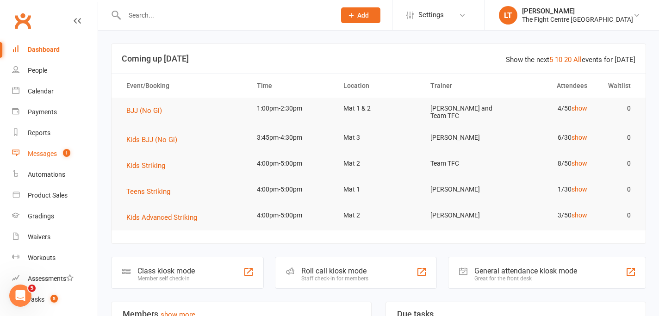
click at [50, 148] on link "Messages 1" at bounding box center [55, 154] width 86 height 21
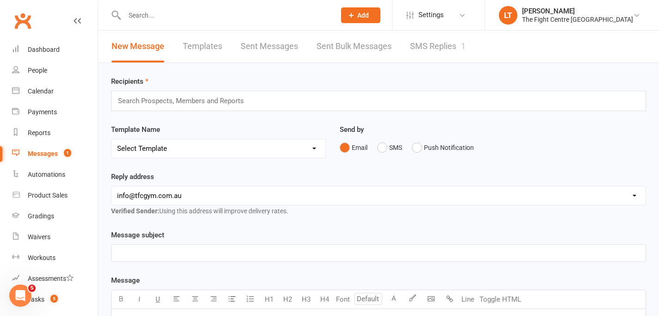
click at [441, 47] on link "SMS Replies 1" at bounding box center [438, 47] width 56 height 32
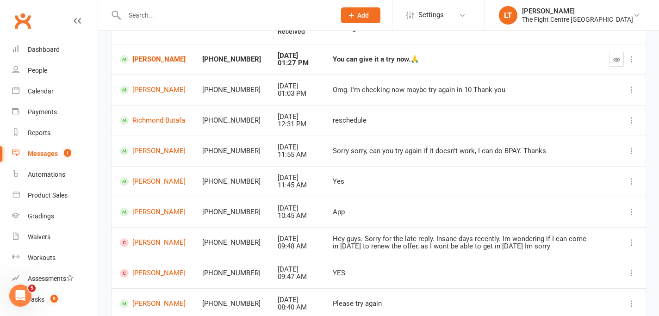
scroll to position [40, 0]
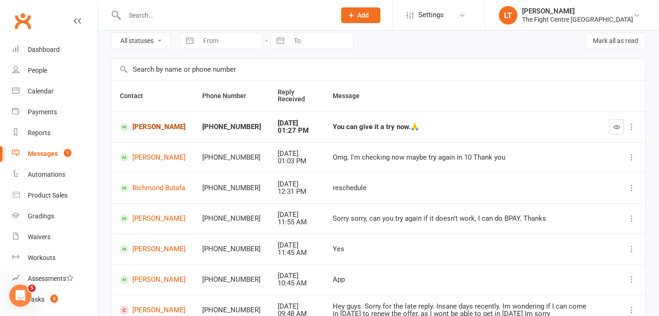
click at [152, 130] on link "[PERSON_NAME]" at bounding box center [153, 127] width 66 height 9
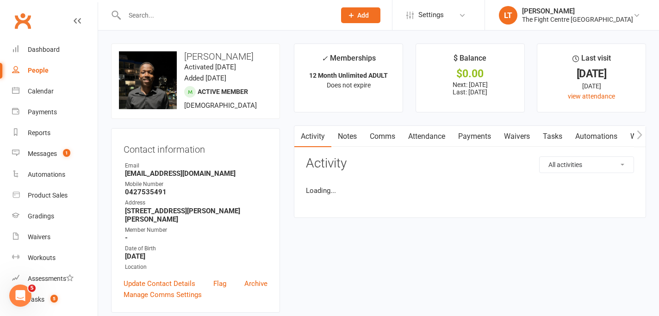
click at [485, 138] on link "Payments" at bounding box center [475, 136] width 46 height 21
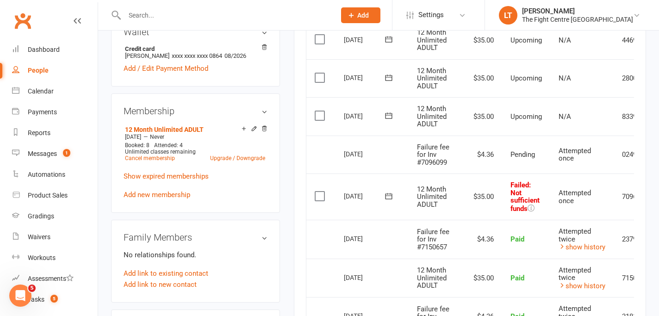
scroll to position [0, 52]
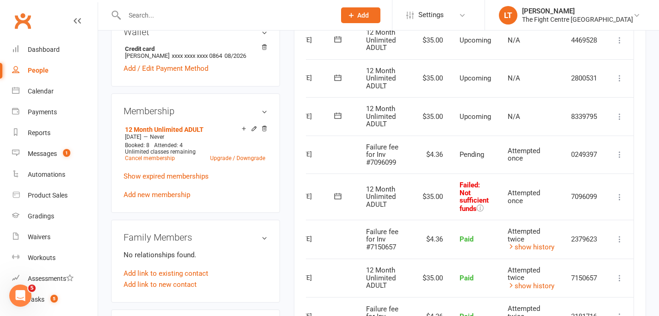
click at [619, 197] on icon at bounding box center [619, 197] width 9 height 9
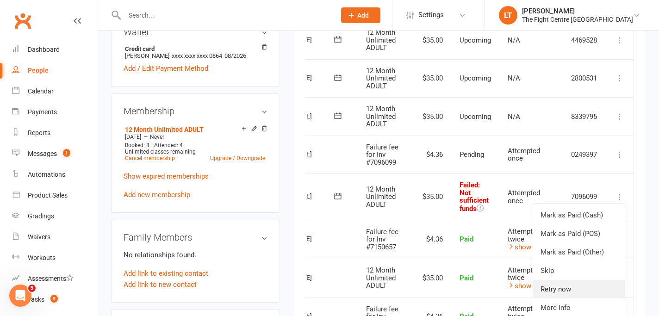
click at [567, 294] on link "Retry now" at bounding box center [579, 289] width 92 height 19
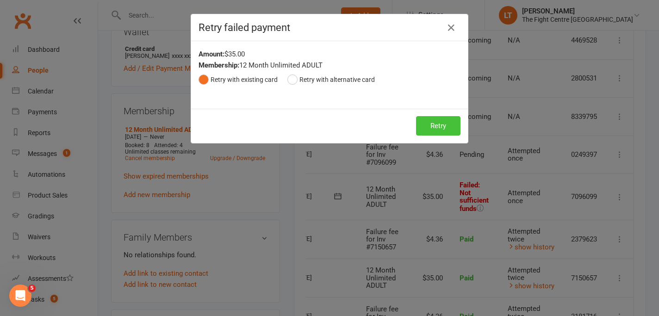
click at [440, 129] on button "Retry" at bounding box center [438, 125] width 44 height 19
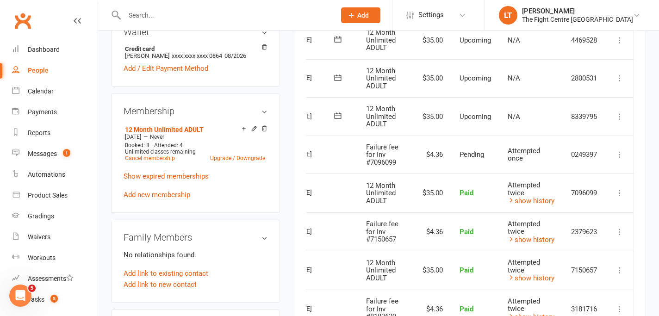
click at [613, 152] on td "More Info Send message" at bounding box center [620, 155] width 28 height 38
click at [621, 153] on icon at bounding box center [619, 154] width 9 height 9
click at [630, 119] on td "Mark as Paid (Cash) [PERSON_NAME] as Paid (POS) Mark as Paid (Other) Skip Chang…" at bounding box center [620, 116] width 28 height 38
click at [62, 145] on link "Messages 1" at bounding box center [55, 154] width 86 height 21
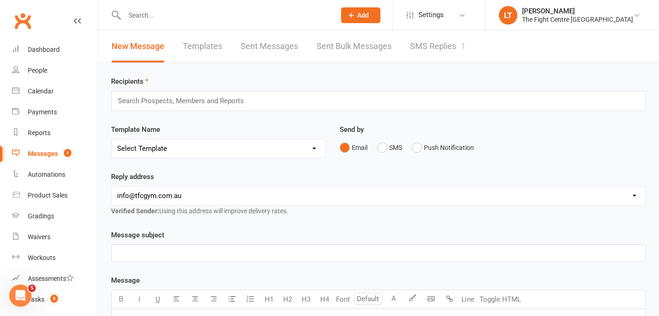
click at [437, 50] on link "SMS Replies 1" at bounding box center [438, 47] width 56 height 32
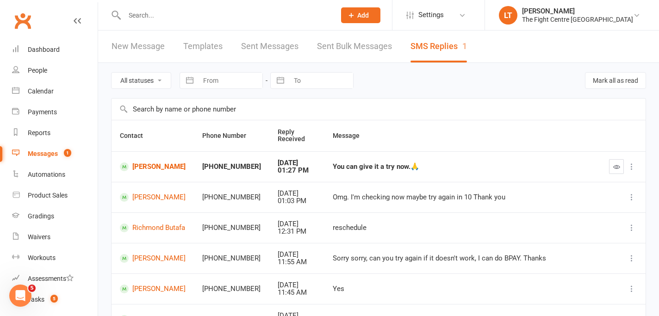
click at [614, 175] on td at bounding box center [623, 166] width 45 height 31
click at [617, 169] on icon "button" at bounding box center [616, 166] width 7 height 7
click at [148, 171] on link "[PERSON_NAME]" at bounding box center [153, 167] width 66 height 9
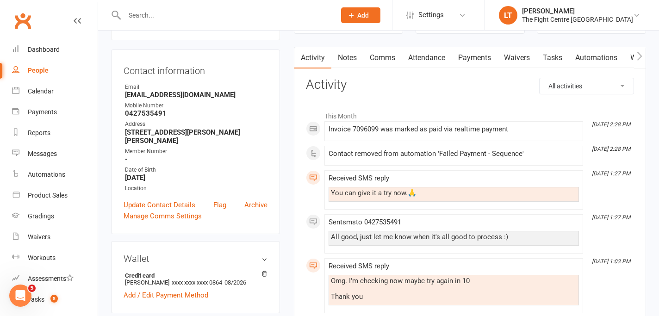
scroll to position [93, 0]
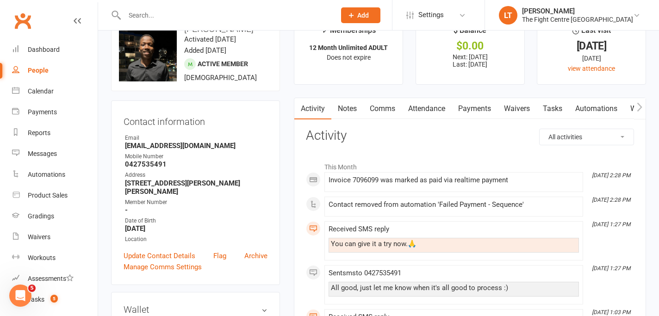
scroll to position [0, 0]
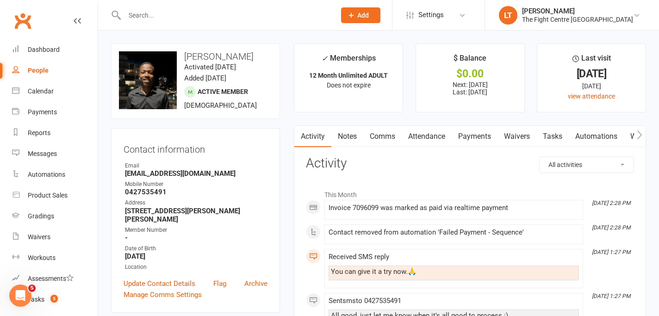
click at [380, 138] on link "Comms" at bounding box center [382, 136] width 38 height 21
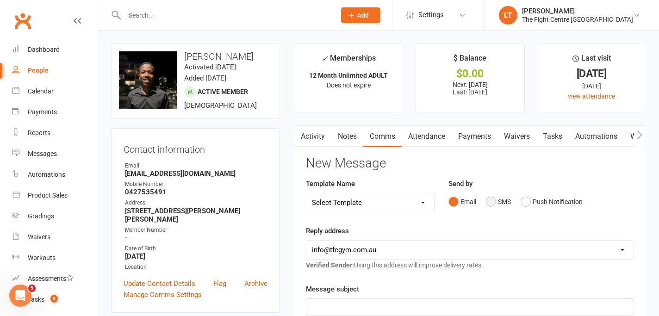
click at [493, 202] on button "SMS" at bounding box center [498, 202] width 25 height 18
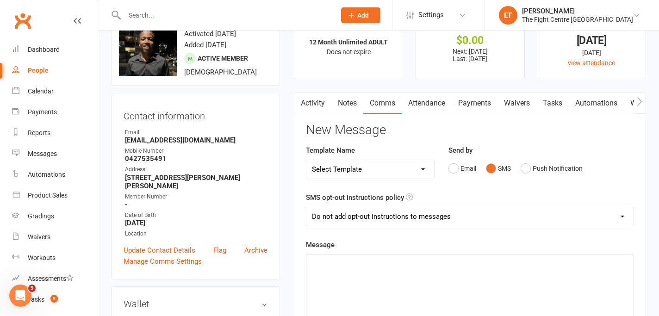
scroll to position [56, 0]
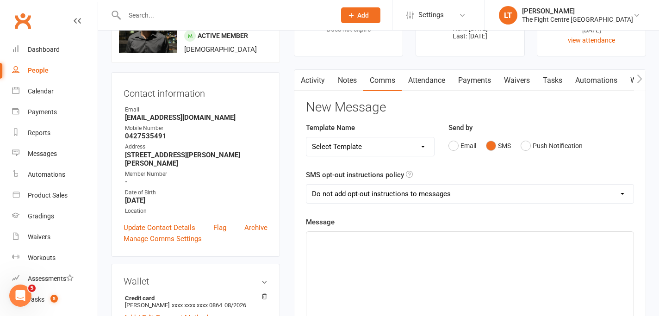
click at [363, 255] on div "﻿" at bounding box center [470, 301] width 327 height 139
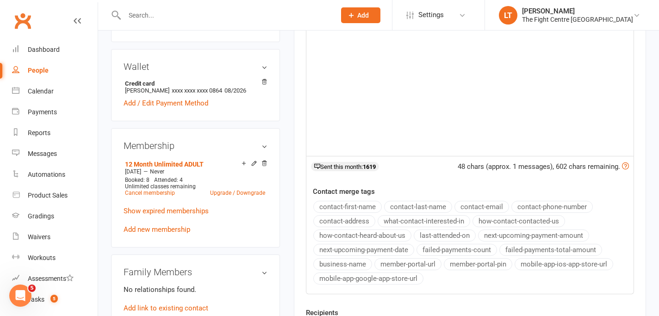
scroll to position [342, 0]
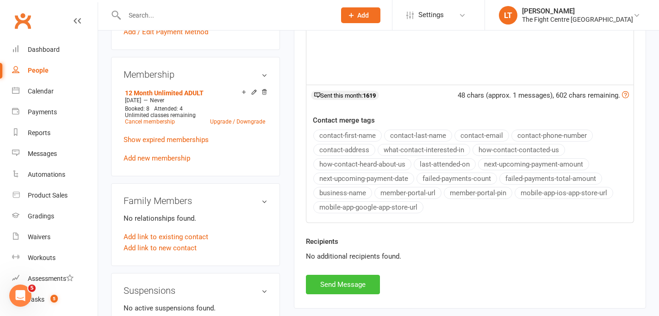
click at [343, 284] on button "Send Message" at bounding box center [343, 284] width 74 height 19
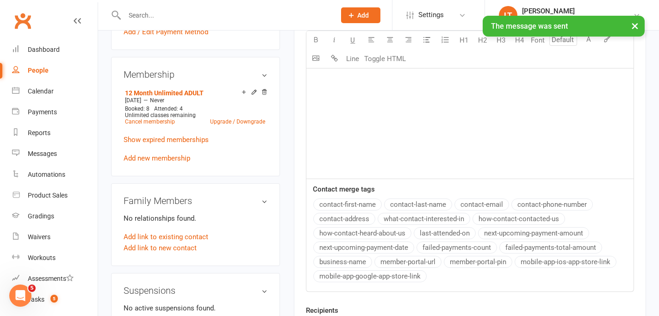
click at [639, 25] on button "×" at bounding box center [635, 26] width 17 height 20
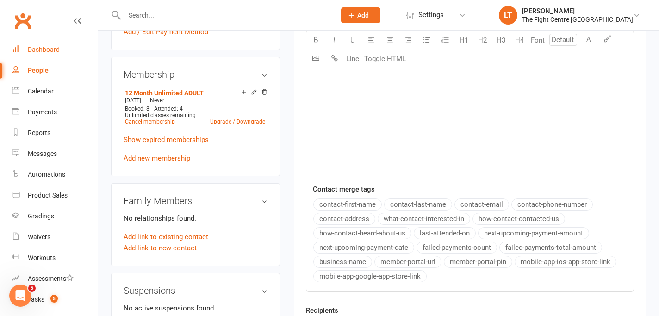
click at [39, 47] on div "Dashboard" at bounding box center [44, 49] width 32 height 7
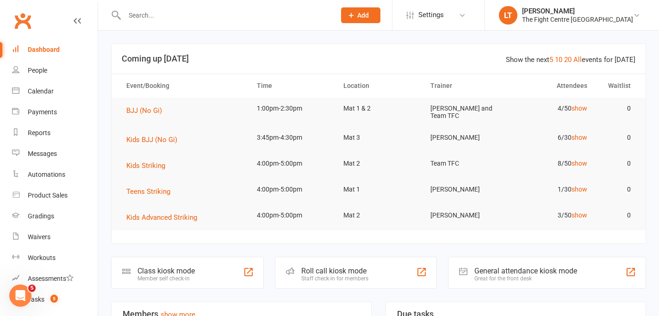
click at [208, 13] on input "text" at bounding box center [225, 15] width 207 height 13
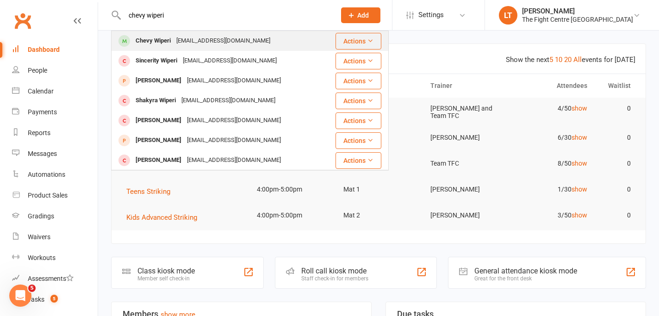
type input "chevy wiperi"
click at [151, 41] on div "Chevy Wiperi" at bounding box center [153, 40] width 41 height 13
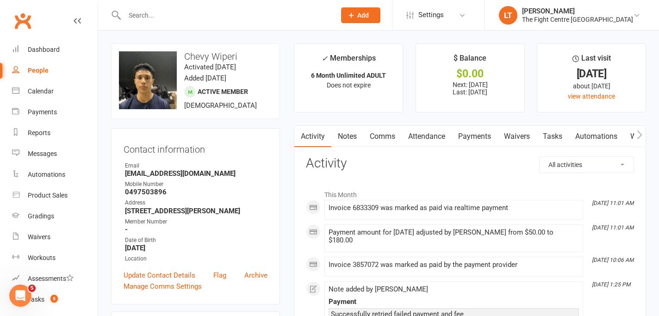
click at [477, 139] on link "Payments" at bounding box center [475, 136] width 46 height 21
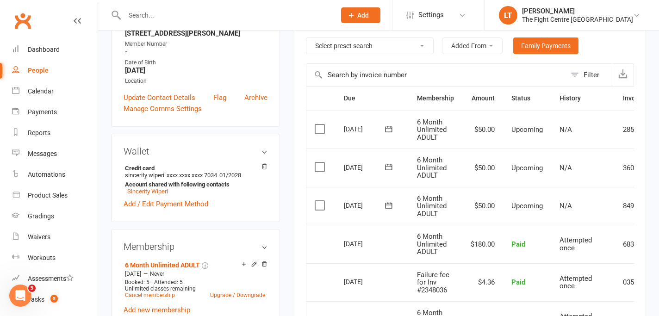
scroll to position [180, 0]
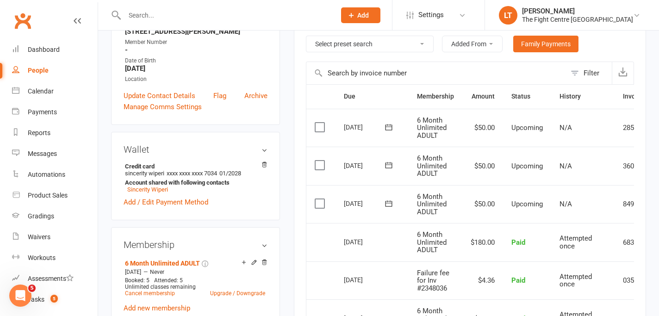
click at [587, 269] on td "Attempted once" at bounding box center [582, 281] width 63 height 38
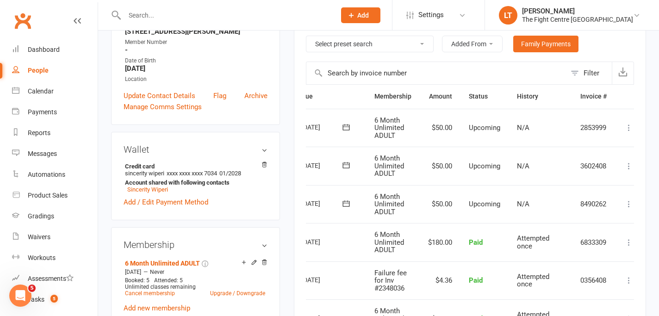
scroll to position [0, 55]
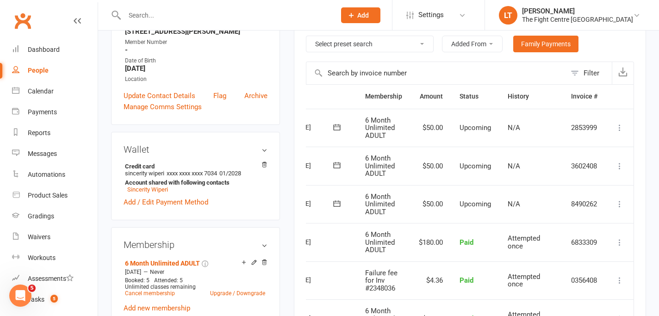
click at [619, 203] on icon at bounding box center [619, 204] width 9 height 9
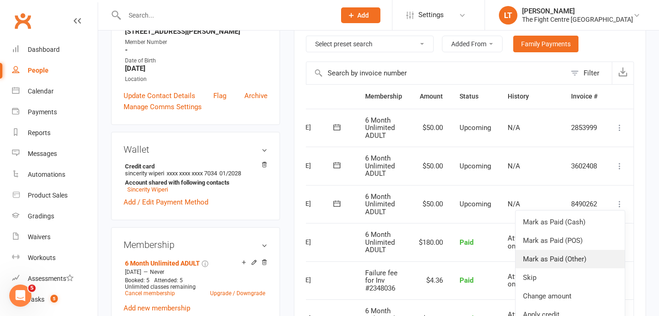
click at [546, 264] on link "Mark as Paid (Other)" at bounding box center [570, 259] width 109 height 19
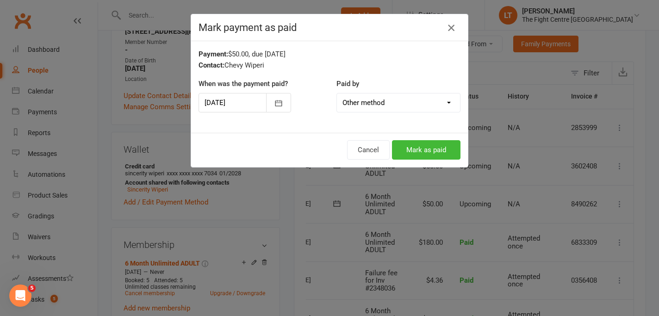
click at [451, 25] on icon "button" at bounding box center [451, 27] width 11 height 11
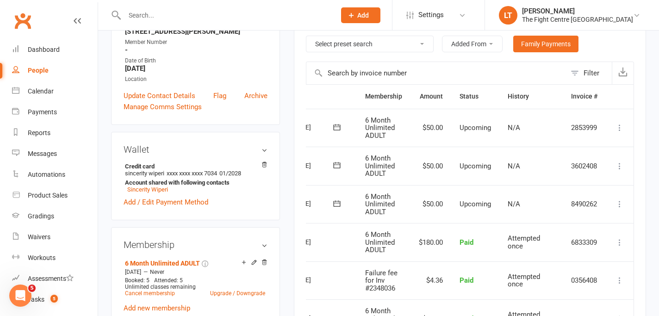
click at [618, 200] on icon at bounding box center [619, 204] width 9 height 9
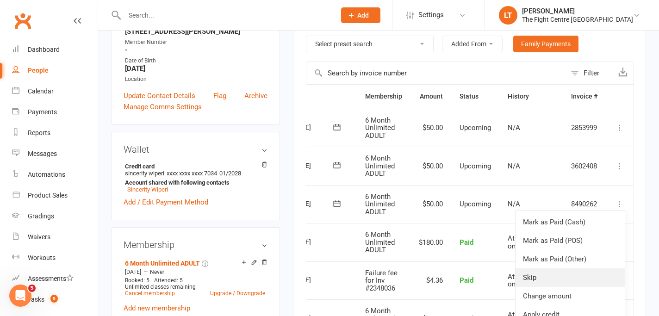
click at [543, 277] on link "Skip" at bounding box center [570, 278] width 109 height 19
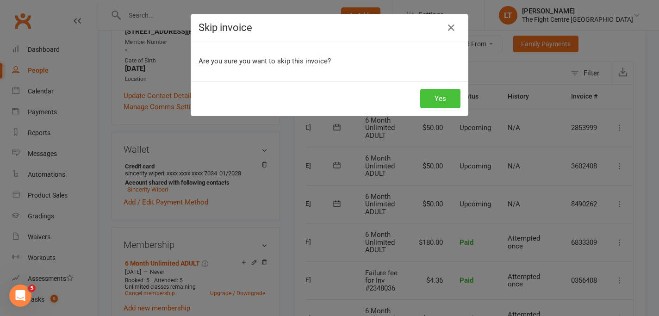
click at [451, 103] on button "Yes" at bounding box center [440, 98] width 40 height 19
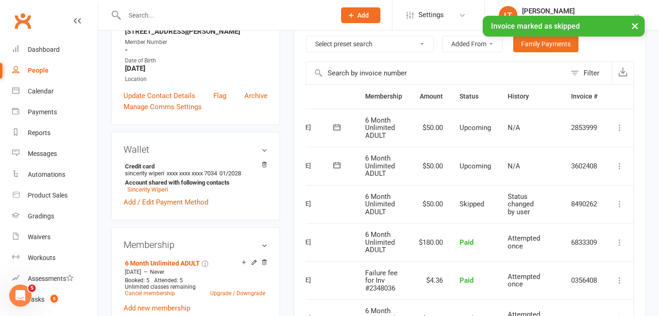
click at [621, 166] on icon at bounding box center [619, 166] width 9 height 9
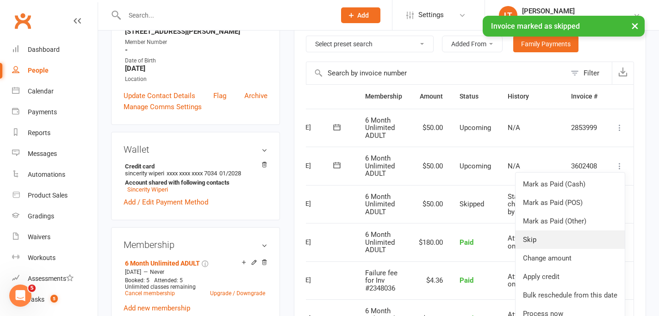
click at [551, 235] on link "Skip" at bounding box center [570, 240] width 109 height 19
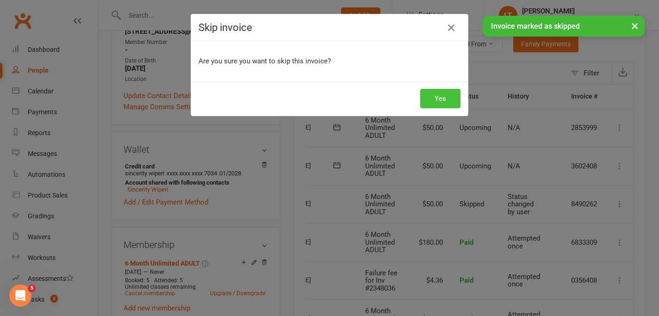
click at [447, 99] on button "Yes" at bounding box center [440, 98] width 40 height 19
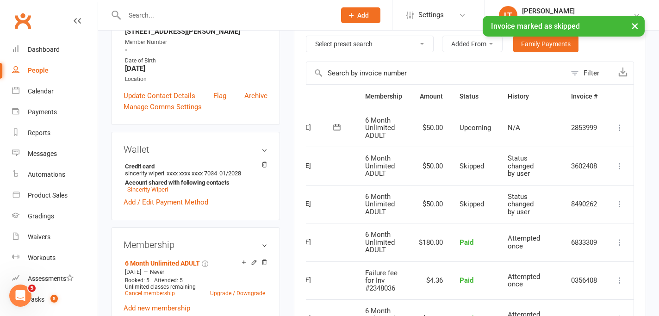
click at [617, 127] on icon at bounding box center [619, 127] width 9 height 9
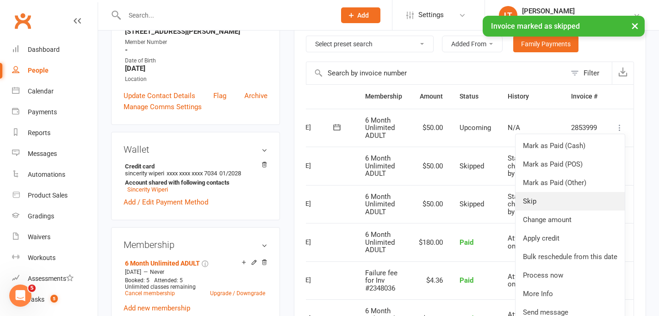
click at [537, 205] on link "Skip" at bounding box center [570, 201] width 109 height 19
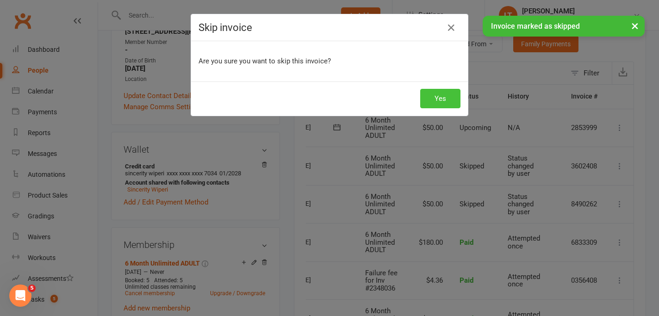
click at [445, 92] on button "Yes" at bounding box center [440, 98] width 40 height 19
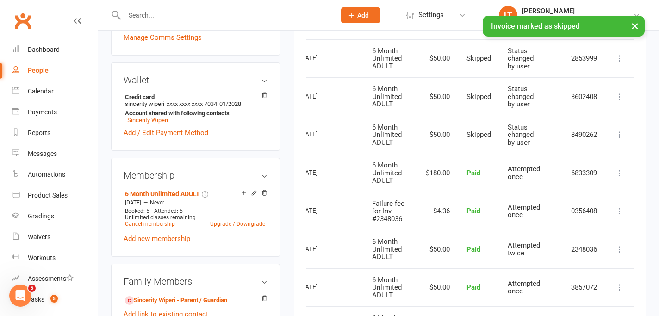
scroll to position [263, 0]
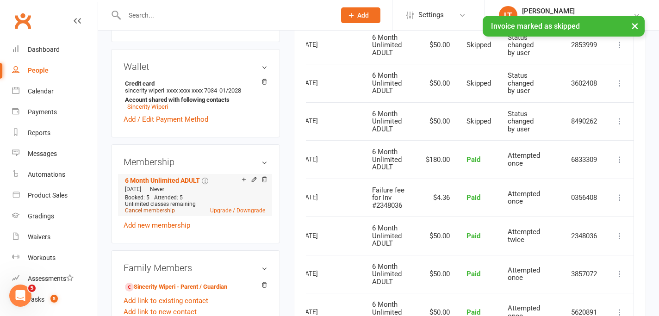
click at [160, 209] on link "Cancel membership" at bounding box center [150, 210] width 50 height 6
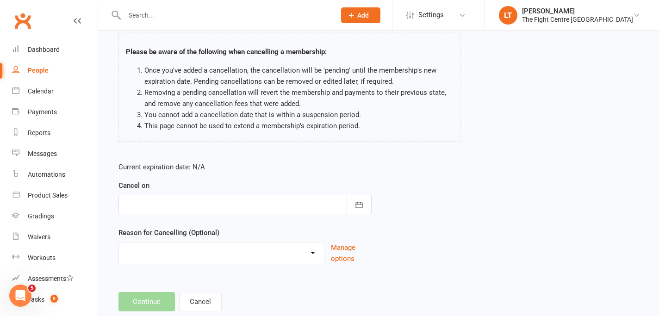
scroll to position [65, 0]
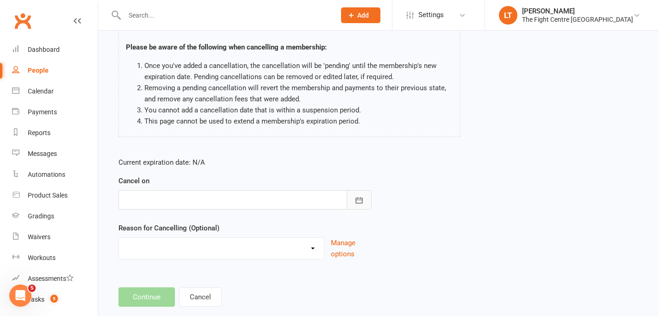
click at [358, 204] on icon "button" at bounding box center [359, 200] width 9 height 9
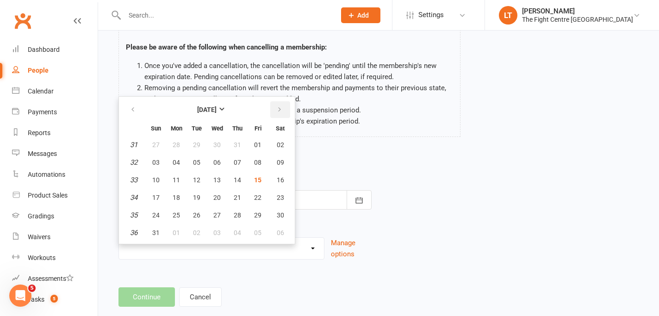
click at [277, 106] on icon "button" at bounding box center [279, 109] width 6 height 7
click at [132, 108] on icon "button" at bounding box center [133, 109] width 6 height 7
click at [282, 113] on icon "button" at bounding box center [279, 109] width 6 height 7
click at [259, 160] on span "12" at bounding box center [257, 162] width 7 height 7
type input "[DATE]"
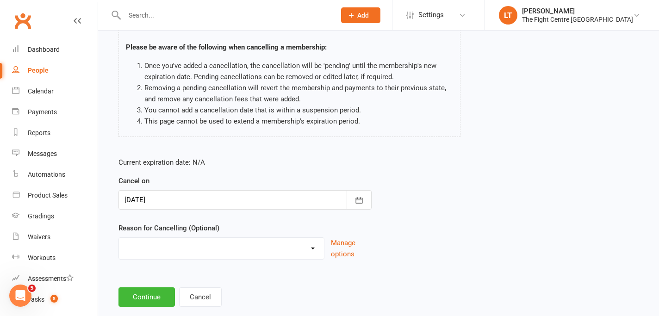
click at [253, 250] on select "Cancelled in contract- 30kms Cancelled in contract - dispute Cancelled in contr…" at bounding box center [221, 247] width 205 height 19
select select "13"
click at [138, 292] on button "Continue" at bounding box center [147, 297] width 56 height 19
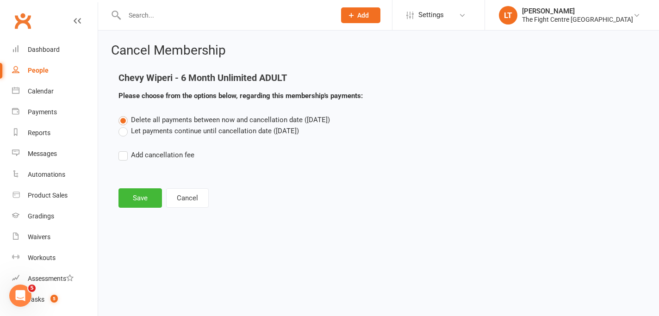
scroll to position [0, 0]
click at [142, 202] on button "Save" at bounding box center [141, 197] width 44 height 19
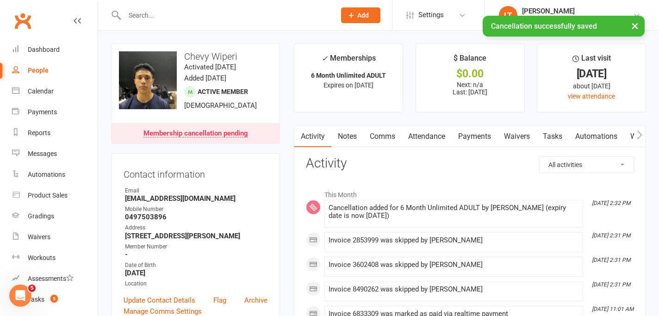
click at [633, 27] on button "×" at bounding box center [635, 26] width 17 height 20
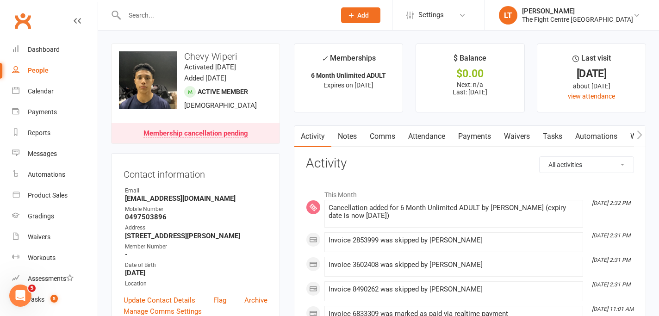
click at [357, 137] on link "Notes" at bounding box center [348, 136] width 32 height 21
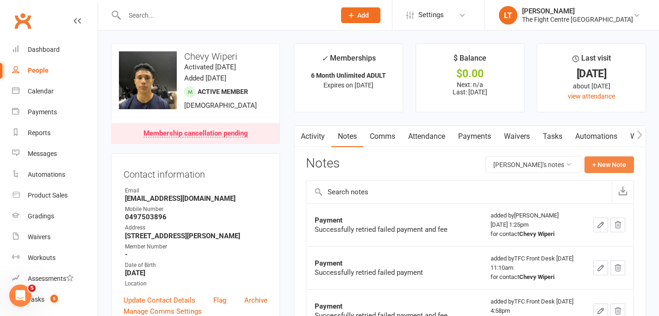
click at [597, 172] on button "+ New Note" at bounding box center [610, 164] width 50 height 17
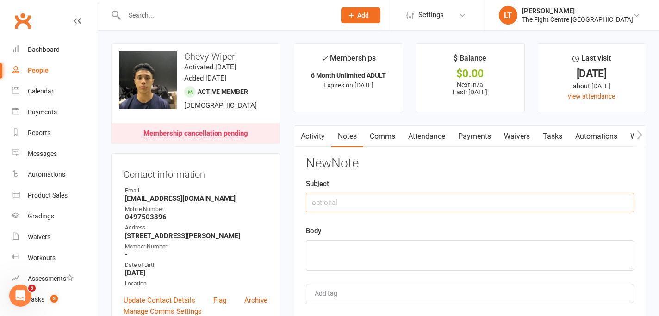
click at [330, 198] on input "text" at bounding box center [470, 202] width 328 height 19
type input "Cancelled and paid out with $20 discount"
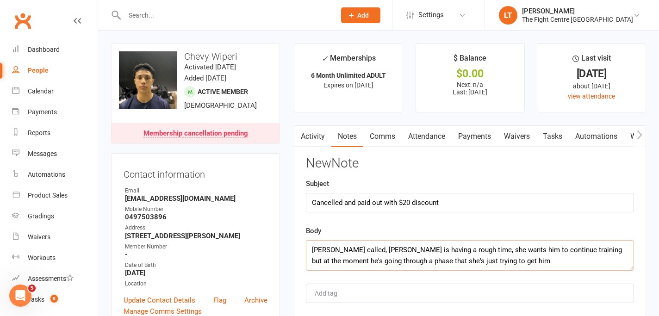
click at [484, 256] on textarea "[PERSON_NAME] called, [PERSON_NAME] is having a rough time, she wants him to co…" at bounding box center [470, 255] width 328 height 31
click at [377, 255] on textarea "Mum called, [PERSON_NAME] is having a rough time, she wants him to continue tra…" at bounding box center [470, 255] width 328 height 31
click at [356, 250] on textarea "Mum called, [PERSON_NAME] is having a rough time, she wants him to continue tra…" at bounding box center [470, 255] width 328 height 31
drag, startPoint x: 350, startPoint y: 251, endPoint x: 530, endPoint y: 256, distance: 179.2
click at [530, 256] on textarea "Mum called, [PERSON_NAME] is having a rough time, she wants him to continue tra…" at bounding box center [470, 255] width 328 height 31
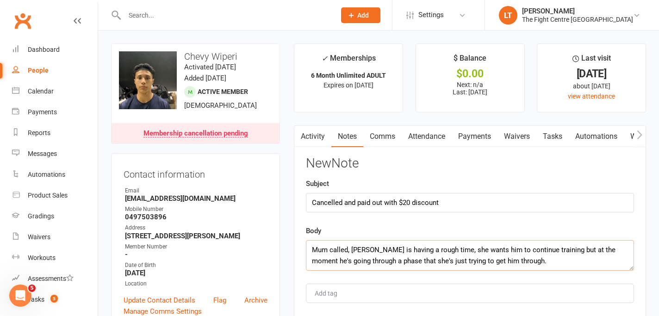
click at [530, 256] on textarea "Mum called, [PERSON_NAME] is having a rough time, she wants him to continue tra…" at bounding box center [470, 255] width 328 height 31
drag, startPoint x: 530, startPoint y: 256, endPoint x: 313, endPoint y: 250, distance: 216.3
click at [313, 250] on textarea "Mum called, [PERSON_NAME] is having a rough time, she wants him to continue tra…" at bounding box center [470, 255] width 328 height 31
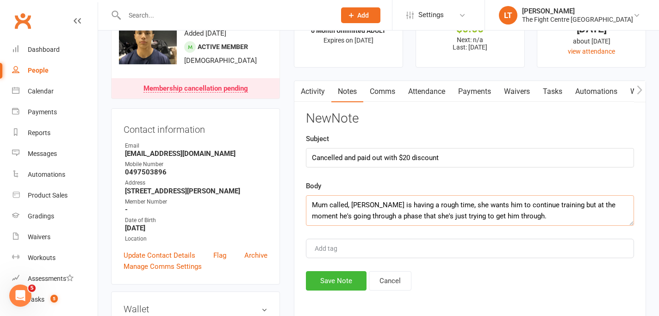
scroll to position [44, 0]
click at [532, 217] on textarea "Mum called, [PERSON_NAME] is having a rough time, she wants him to continue tra…" at bounding box center [470, 211] width 328 height 31
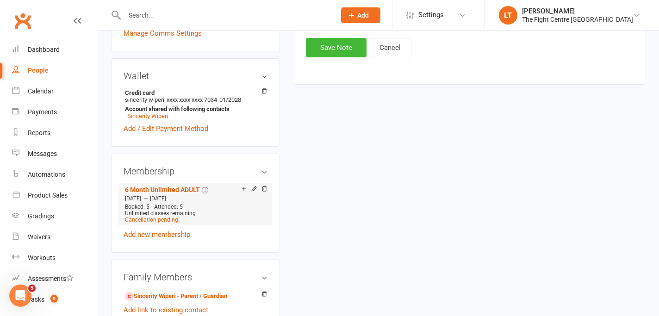
scroll to position [0, 0]
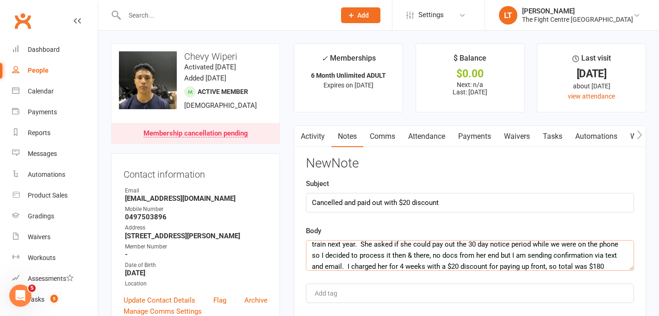
click at [547, 268] on textarea "Mum called, [PERSON_NAME] is having a rough time, she wants him to continue tra…" at bounding box center [470, 255] width 328 height 31
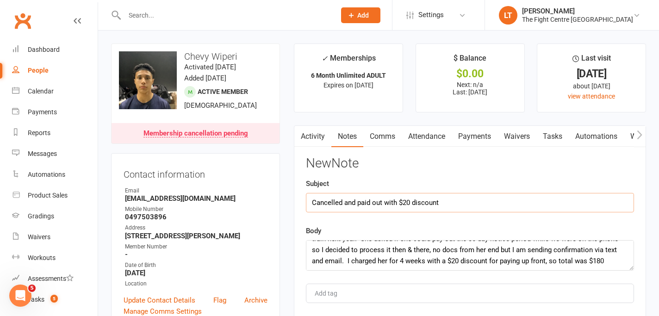
click at [493, 205] on input "Cancelled and paid out with $20 discount" at bounding box center [470, 202] width 328 height 19
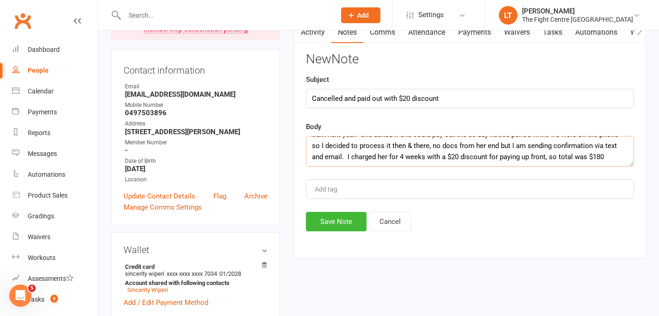
click at [492, 149] on textarea "Mum called, [PERSON_NAME] is having a rough time, she wants him to continue tra…" at bounding box center [470, 151] width 328 height 31
click at [376, 160] on textarea "Mum called, [PERSON_NAME] is having a rough time, she wants him to continue tra…" at bounding box center [470, 151] width 328 height 31
click at [594, 161] on textarea "Mum called, [PERSON_NAME] is having a rough time, she wants him to continue tra…" at bounding box center [470, 151] width 328 height 31
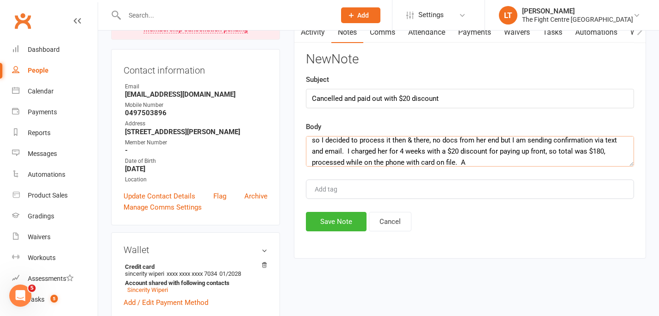
click at [573, 151] on textarea "Mum called, [PERSON_NAME] is having a rough time, she wants him to continue tra…" at bounding box center [470, 151] width 328 height 31
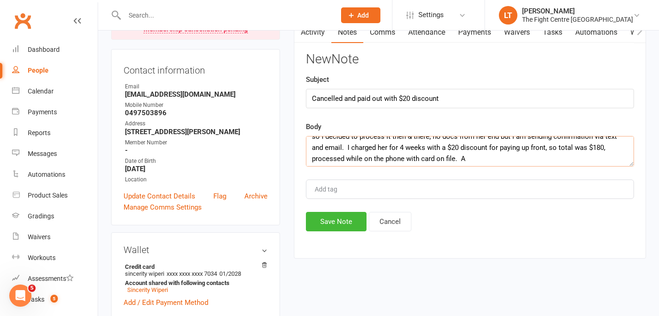
scroll to position [44, 0]
click at [416, 156] on textarea "Mum called, [PERSON_NAME] is having a rough time, she wants him to continue tra…" at bounding box center [470, 151] width 328 height 31
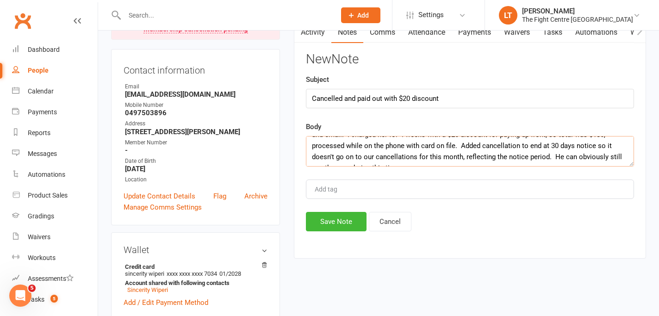
scroll to position [61, 0]
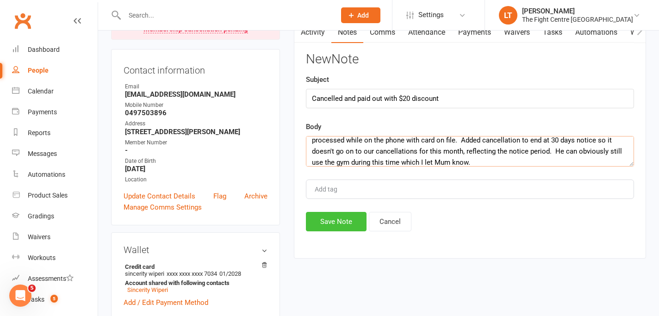
type textarea "Mum called, [PERSON_NAME] is having a rough time, she wants him to continue tra…"
click at [343, 224] on button "Save Note" at bounding box center [336, 221] width 61 height 19
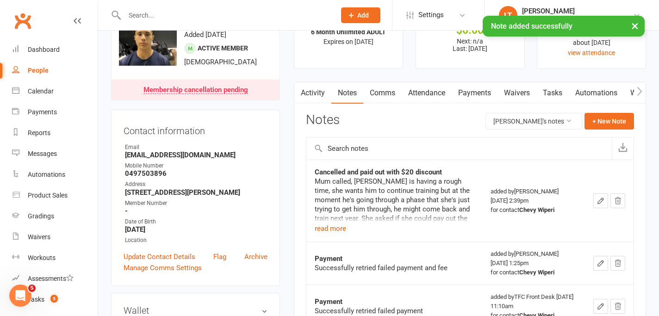
scroll to position [24, 0]
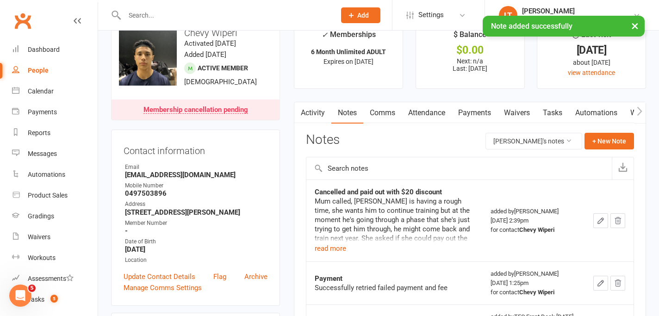
click at [372, 116] on link "Comms" at bounding box center [382, 112] width 38 height 21
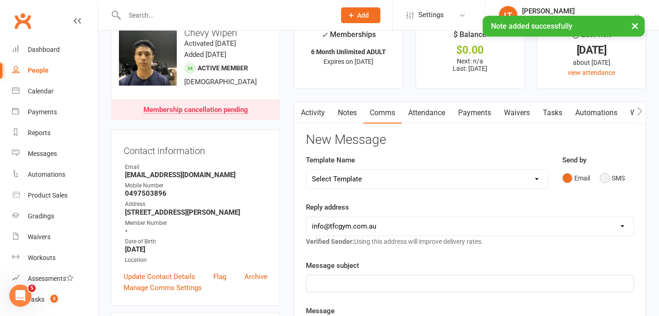
click at [607, 179] on button "SMS" at bounding box center [612, 178] width 25 height 18
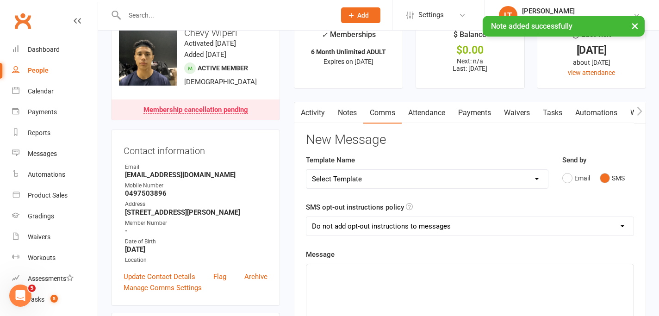
click at [392, 267] on p "﻿" at bounding box center [470, 272] width 316 height 11
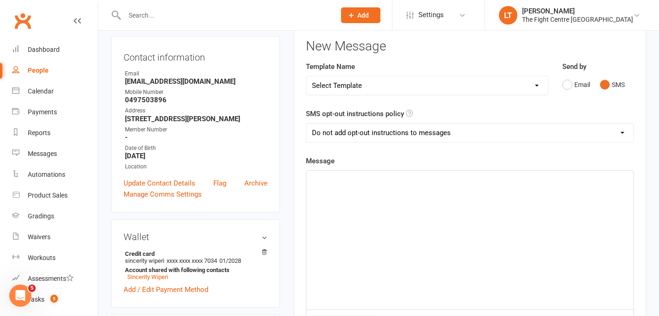
scroll to position [100, 0]
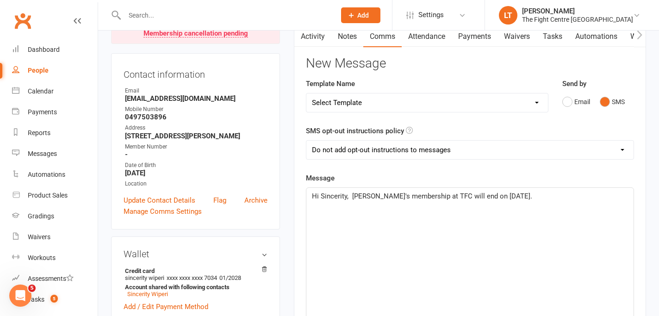
click at [447, 188] on div "Hi Sincerity, [PERSON_NAME]'s membership at TFC will end on [DATE]." at bounding box center [470, 257] width 327 height 139
click at [361, 195] on span "Hi Sincerity, [PERSON_NAME]'s membership at TFC will end on [DATE]." at bounding box center [422, 196] width 220 height 8
click at [355, 195] on span "Hi Sincerity, [PERSON_NAME]'s membership at TFC will end on [DATE]." at bounding box center [422, 196] width 220 height 8
click at [478, 200] on span "Hi Sincerity, [PERSON_NAME]'s membership at TFC will end on [DATE]." at bounding box center [422, 196] width 220 height 8
click at [402, 194] on span "Hi Sincerity, [PERSON_NAME]'s membership at TFC will end on [DATE]." at bounding box center [422, 196] width 220 height 8
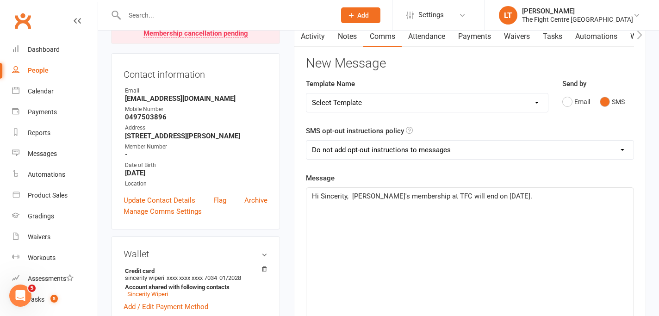
click at [364, 199] on span "Hi Sincerity, [PERSON_NAME]'s membership at TFC will end on [DATE]." at bounding box center [422, 196] width 220 height 8
click at [552, 194] on p "Hi Sincerity, [PERSON_NAME]'s membership at TFC will end on [DATE]." at bounding box center [470, 196] width 316 height 11
click at [604, 196] on p "Hi Sincerity, [PERSON_NAME]'s membership at TFC will end on [DATE]. You have pa…" at bounding box center [470, 202] width 316 height 22
drag, startPoint x: 409, startPoint y: 206, endPoint x: 304, endPoint y: 204, distance: 104.7
click at [304, 204] on div "Activity Notes Comms Attendance Payments Waivers Tasks Automations Workouts Gra…" at bounding box center [470, 287] width 352 height 525
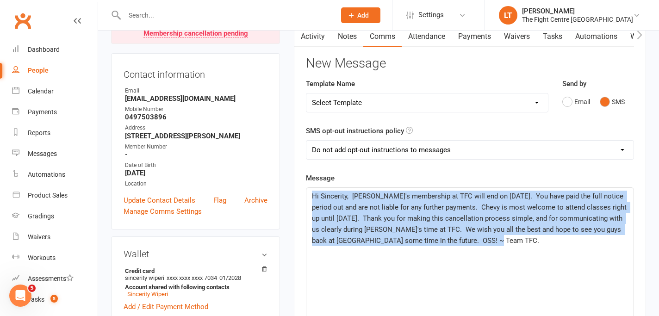
drag, startPoint x: 527, startPoint y: 242, endPoint x: 303, endPoint y: 193, distance: 229.4
click at [303, 193] on div "Activity Notes Comms Attendance Payments Waivers Tasks Automations Workouts Gra…" at bounding box center [470, 287] width 352 height 525
copy span "Hi Sincerity, [PERSON_NAME]'s membership at TFC will end on [DATE]. You have pa…"
click at [454, 222] on p "Hi Sincerity, [PERSON_NAME]'s membership at TFC will end on [DATE]. You have pa…" at bounding box center [470, 219] width 316 height 56
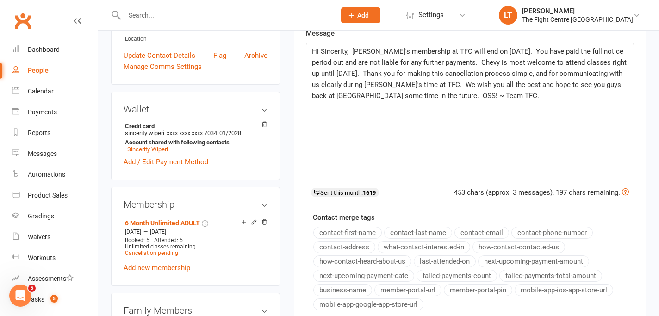
scroll to position [411, 0]
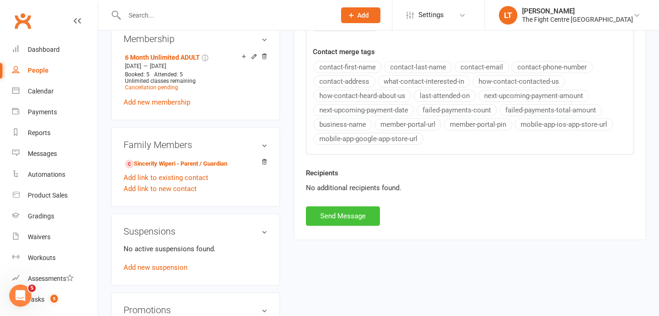
click at [329, 213] on button "Send Message" at bounding box center [343, 215] width 74 height 19
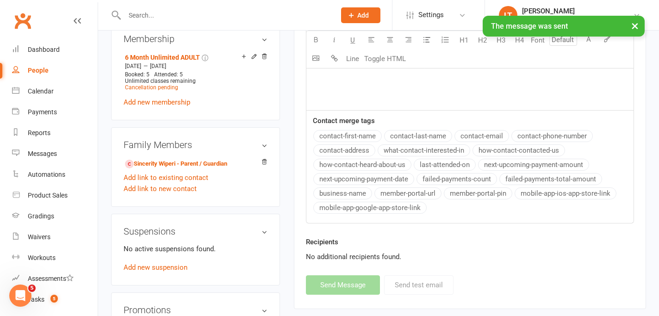
click at [639, 27] on button "×" at bounding box center [635, 26] width 17 height 20
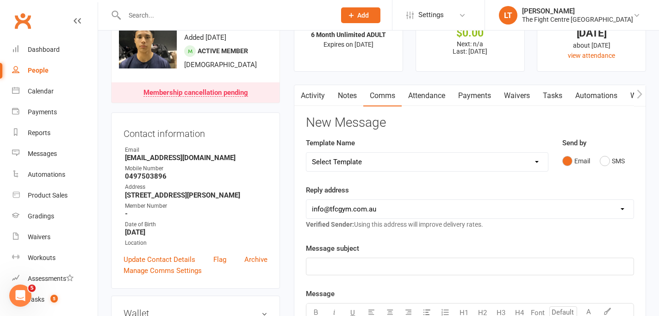
scroll to position [0, 0]
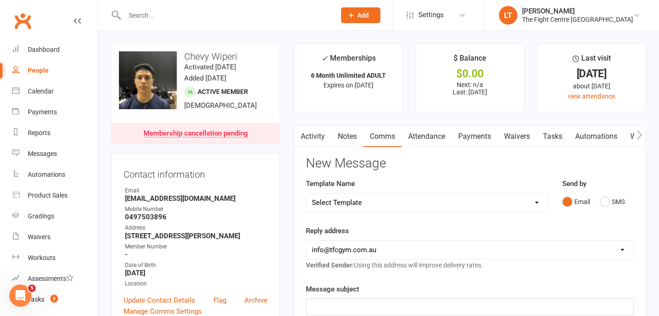
click at [343, 138] on link "Notes" at bounding box center [348, 136] width 32 height 21
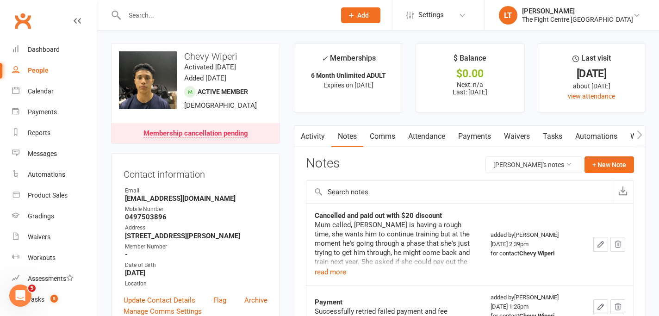
click at [375, 135] on link "Comms" at bounding box center [382, 136] width 38 height 21
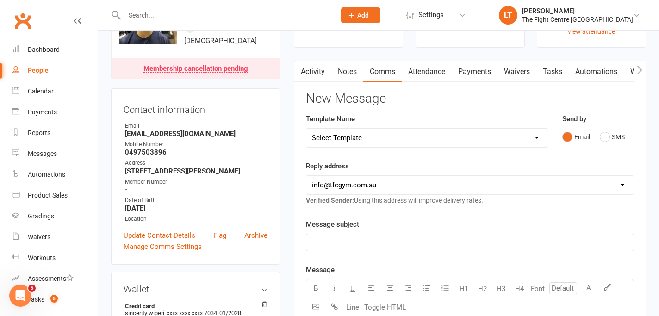
scroll to position [105, 0]
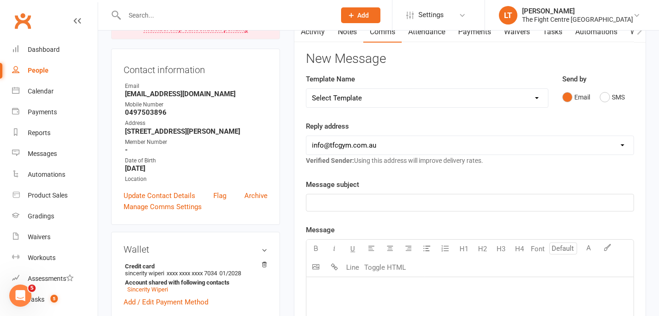
click at [367, 206] on p "﻿" at bounding box center [470, 202] width 316 height 11
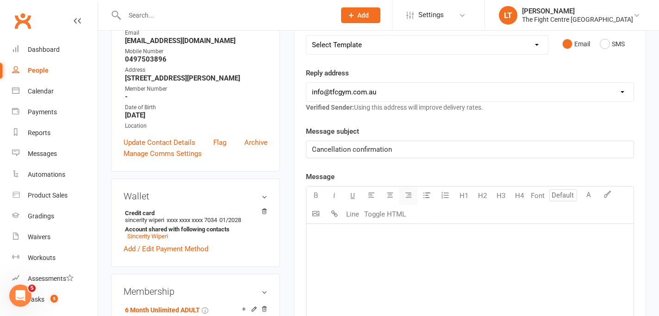
scroll to position [191, 0]
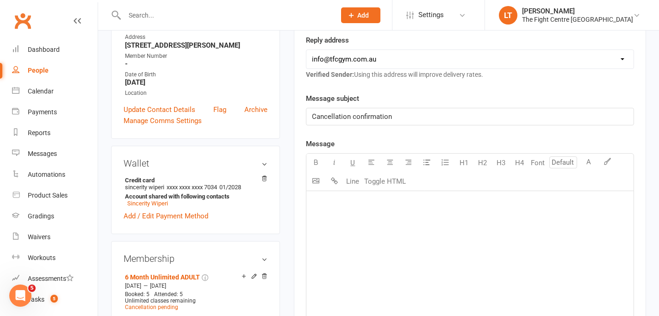
click at [375, 237] on div "﻿" at bounding box center [470, 260] width 327 height 139
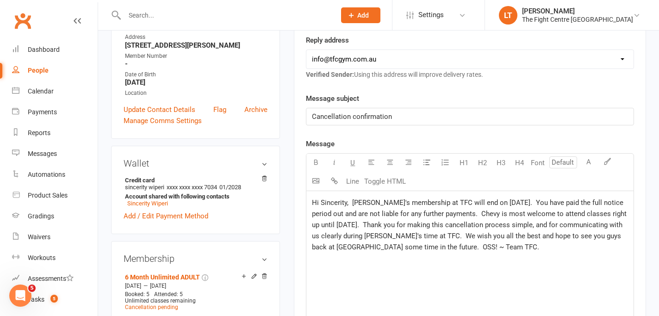
click at [354, 202] on span "Hi Sincerity, [PERSON_NAME]'s membership at TFC will end on [DATE]. You have pa…" at bounding box center [470, 225] width 317 height 53
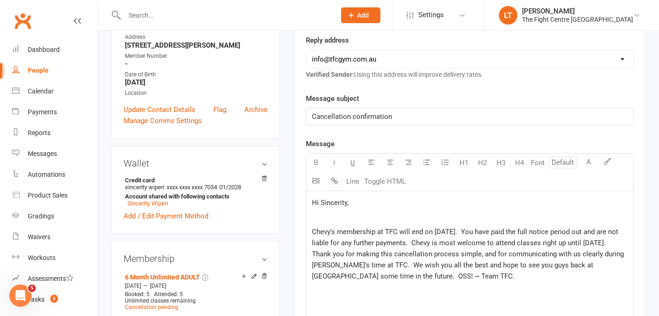
click at [424, 240] on span "Chevy's membership at TFC will end on [DATE]. You have paid the full notice per…" at bounding box center [469, 254] width 314 height 53
click at [488, 229] on span "Chevy's membership at TFC will end on [DATE]. You have paid the full notice per…" at bounding box center [469, 254] width 314 height 53
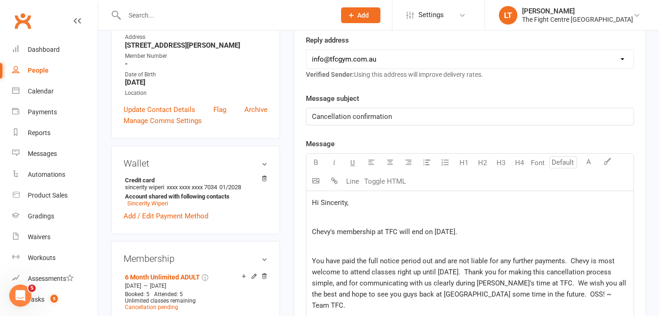
click at [355, 263] on span "You have paid the full notice period out and are not liable for any further pay…" at bounding box center [470, 283] width 316 height 53
click at [448, 263] on span "You have paid out the full notice period out and are not liable for any further…" at bounding box center [470, 283] width 317 height 53
click at [473, 276] on span "You have paid out the full notice period and are not liable for any further pay…" at bounding box center [470, 283] width 316 height 53
click at [569, 260] on span "You have paid out the full notice period and are not liable for any further pay…" at bounding box center [470, 283] width 316 height 53
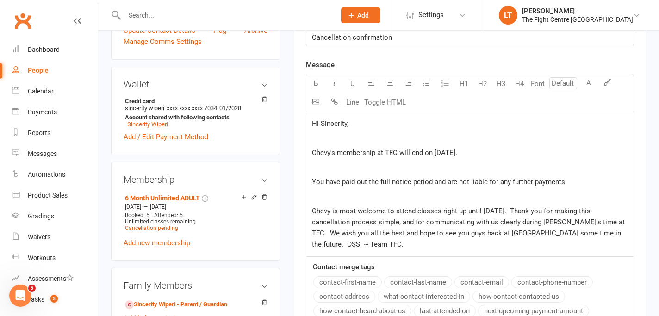
scroll to position [271, 0]
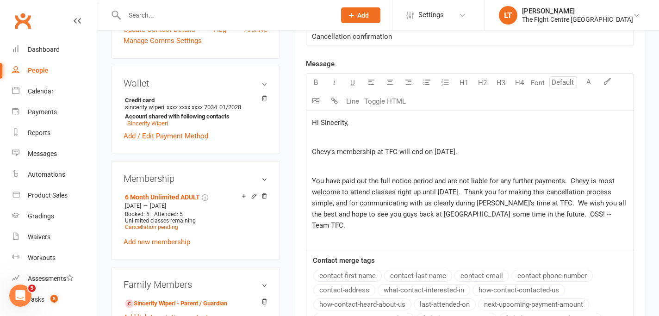
click at [504, 191] on span "You have paid out the full notice period and are not liable for any further pay…" at bounding box center [470, 203] width 316 height 53
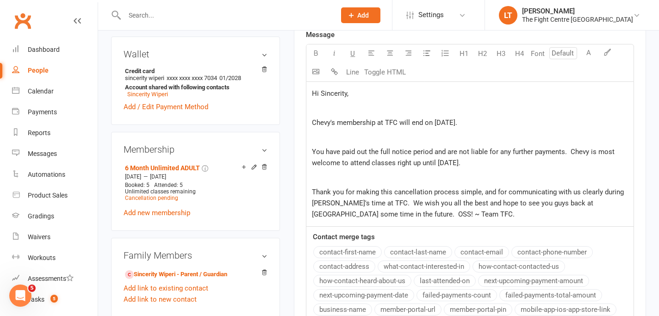
scroll to position [307, 0]
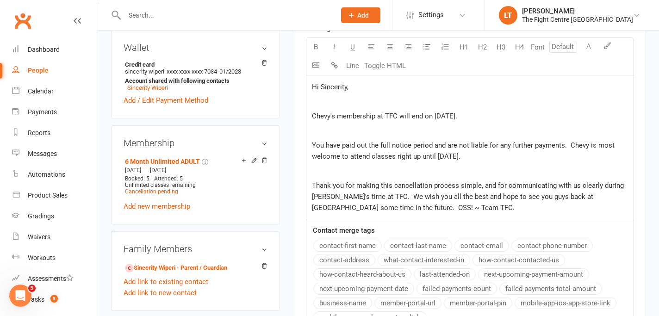
click at [379, 195] on span "Thank you for making this cancellation process simple, and for communicating wi…" at bounding box center [469, 196] width 314 height 31
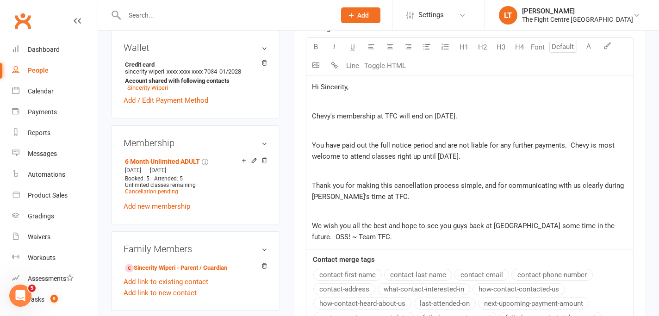
click at [583, 226] on span "We wish you all the best and hope to see you guys back at [GEOGRAPHIC_DATA] som…" at bounding box center [464, 231] width 305 height 19
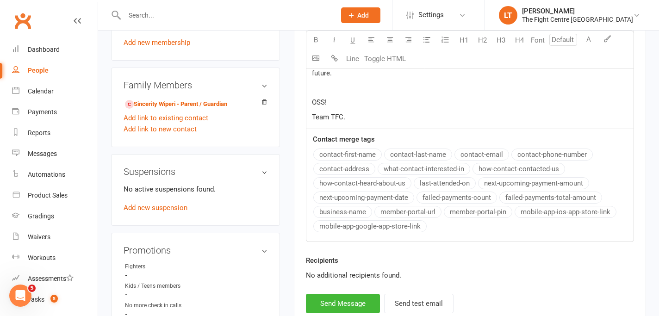
scroll to position [589, 0]
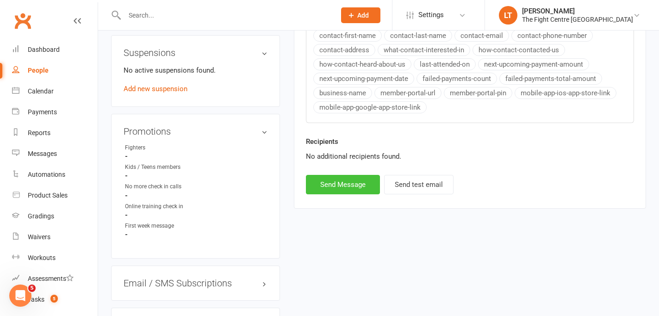
click at [343, 177] on button "Send Message" at bounding box center [343, 184] width 74 height 19
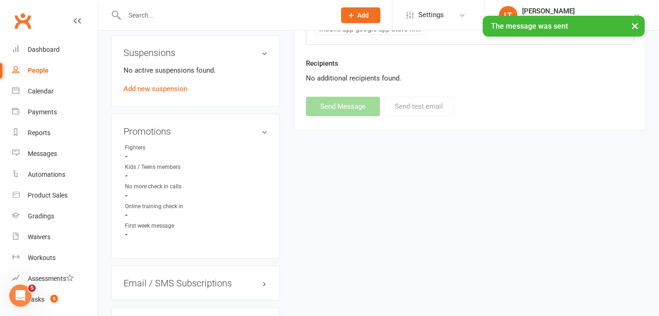
click at [632, 26] on button "×" at bounding box center [635, 26] width 17 height 20
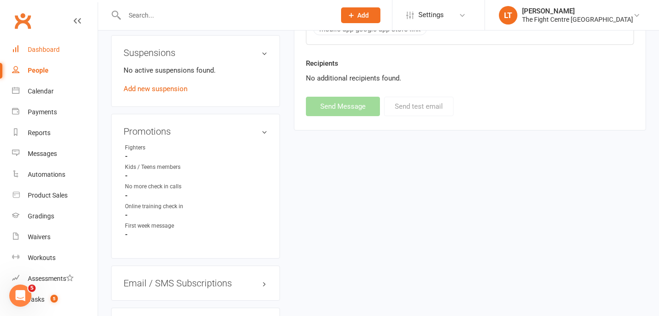
click at [48, 44] on link "Dashboard" at bounding box center [55, 49] width 86 height 21
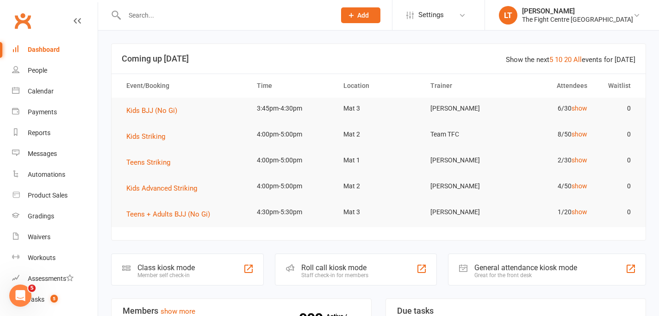
click at [213, 12] on input "text" at bounding box center [225, 15] width 207 height 13
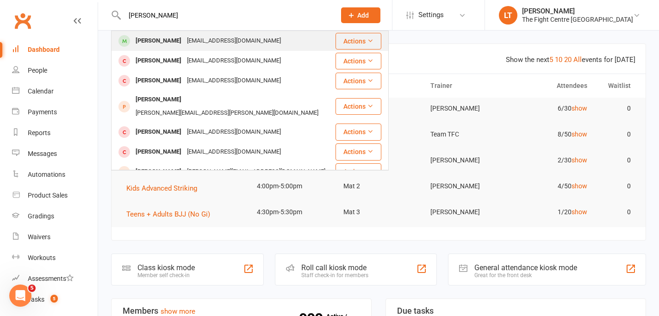
type input "[PERSON_NAME]"
click at [218, 43] on div "[EMAIL_ADDRESS][DOMAIN_NAME]" at bounding box center [234, 40] width 100 height 13
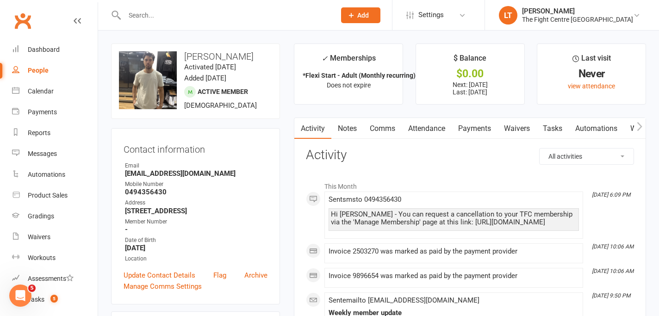
click at [350, 128] on link "Notes" at bounding box center [348, 128] width 32 height 21
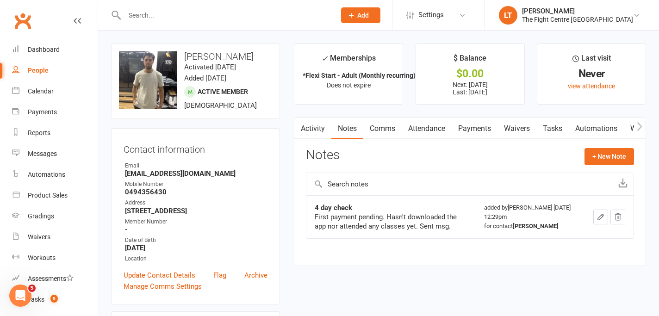
click at [322, 134] on link "Activity" at bounding box center [312, 128] width 37 height 21
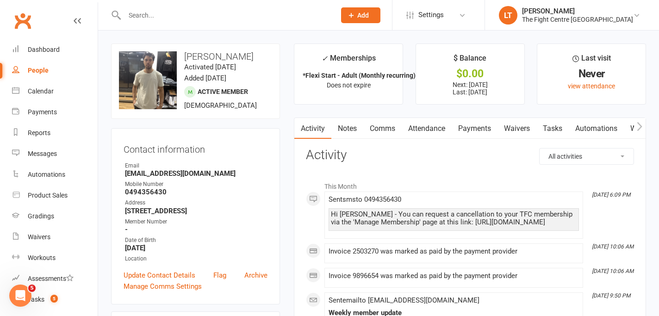
scroll to position [3, 0]
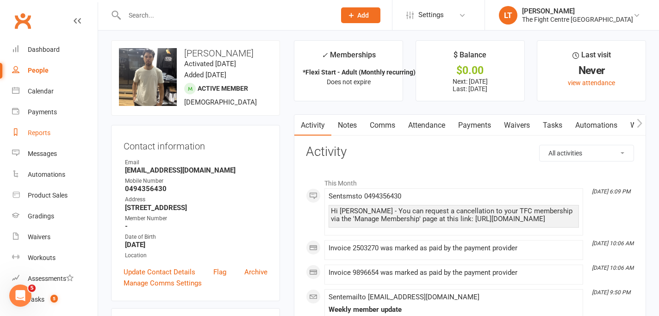
click at [43, 136] on div "Reports" at bounding box center [39, 132] width 23 height 7
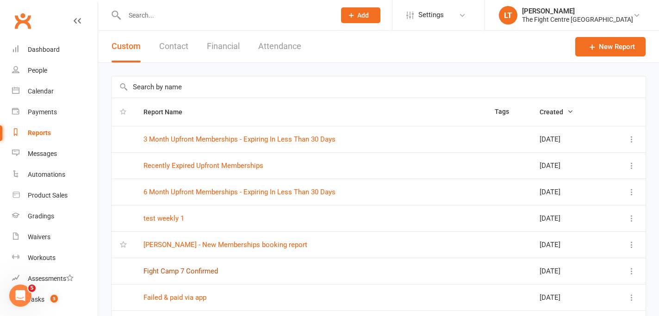
click at [218, 269] on link "Fight Camp 7 Confirmed" at bounding box center [181, 271] width 75 height 8
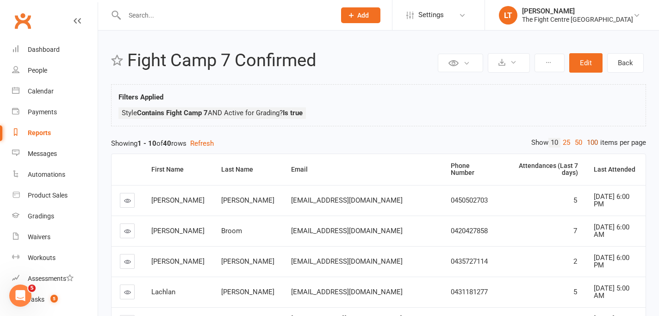
click at [591, 139] on link "100" at bounding box center [593, 143] width 16 height 10
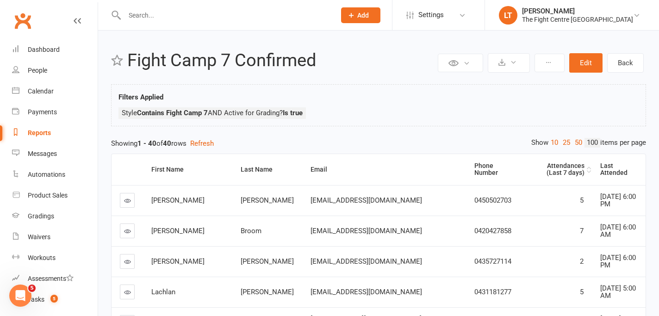
click at [531, 163] on div "Attendances (Last 7 days)" at bounding box center [558, 170] width 54 height 14
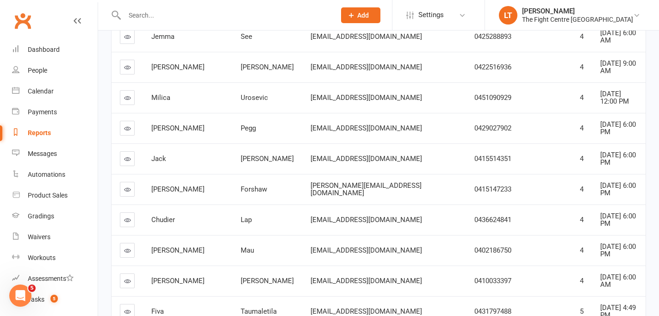
scroll to position [501, 0]
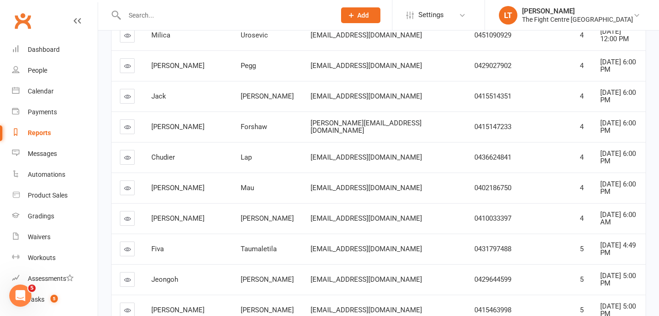
click at [200, 14] on input "text" at bounding box center [225, 15] width 207 height 13
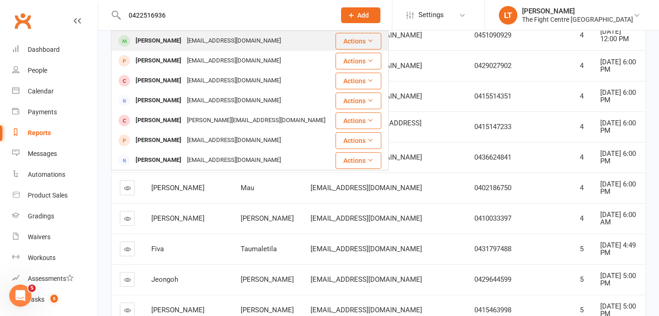
type input "0422516936"
click at [238, 37] on div "[EMAIL_ADDRESS][DOMAIN_NAME]" at bounding box center [234, 40] width 100 height 13
